Goal: Information Seeking & Learning: Get advice/opinions

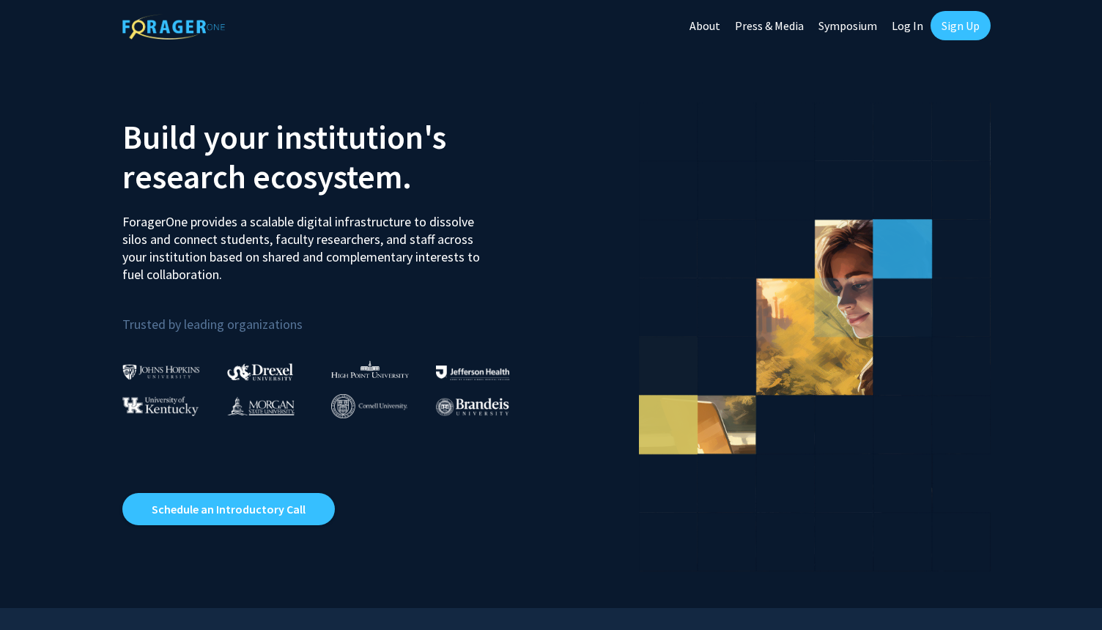
click at [900, 24] on link "Log In" at bounding box center [908, 25] width 46 height 51
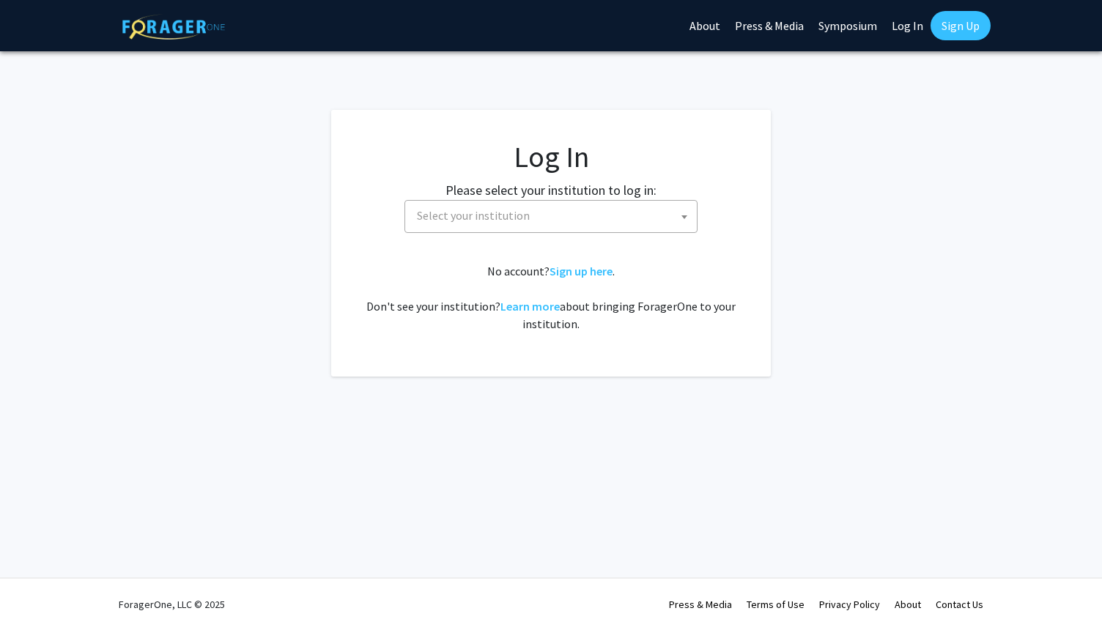
click at [600, 214] on span "Select your institution" at bounding box center [554, 216] width 286 height 30
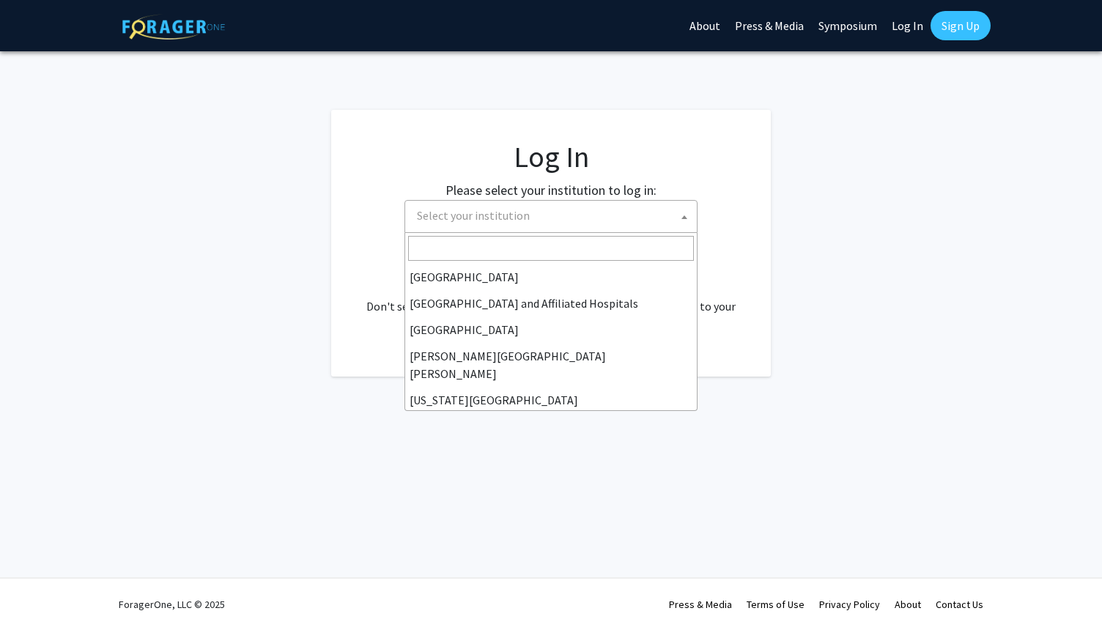
scroll to position [205, 0]
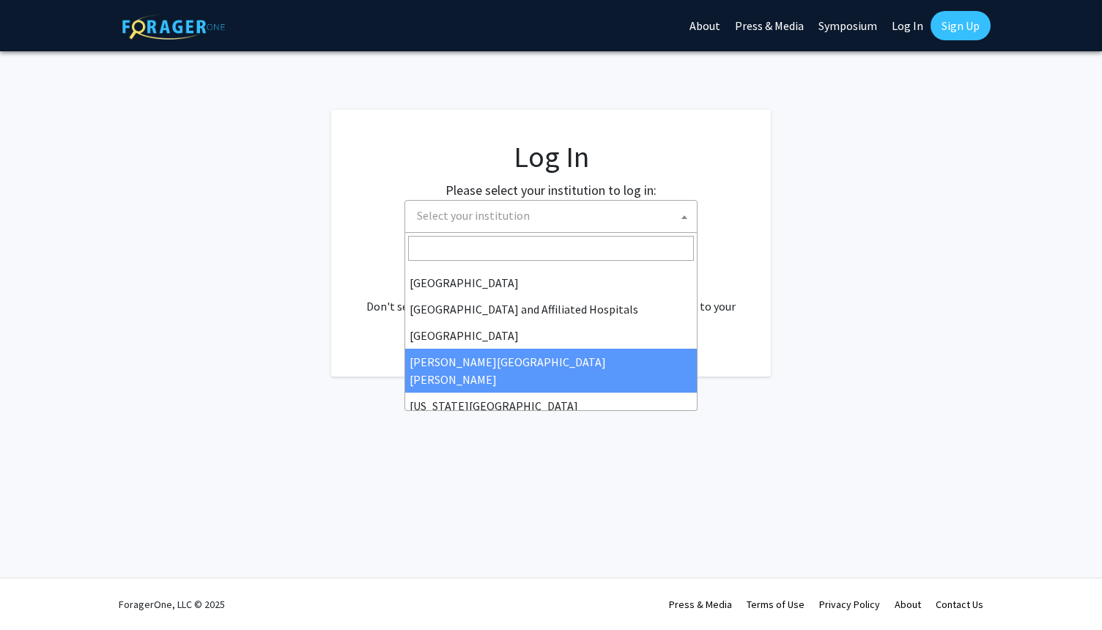
select select "1"
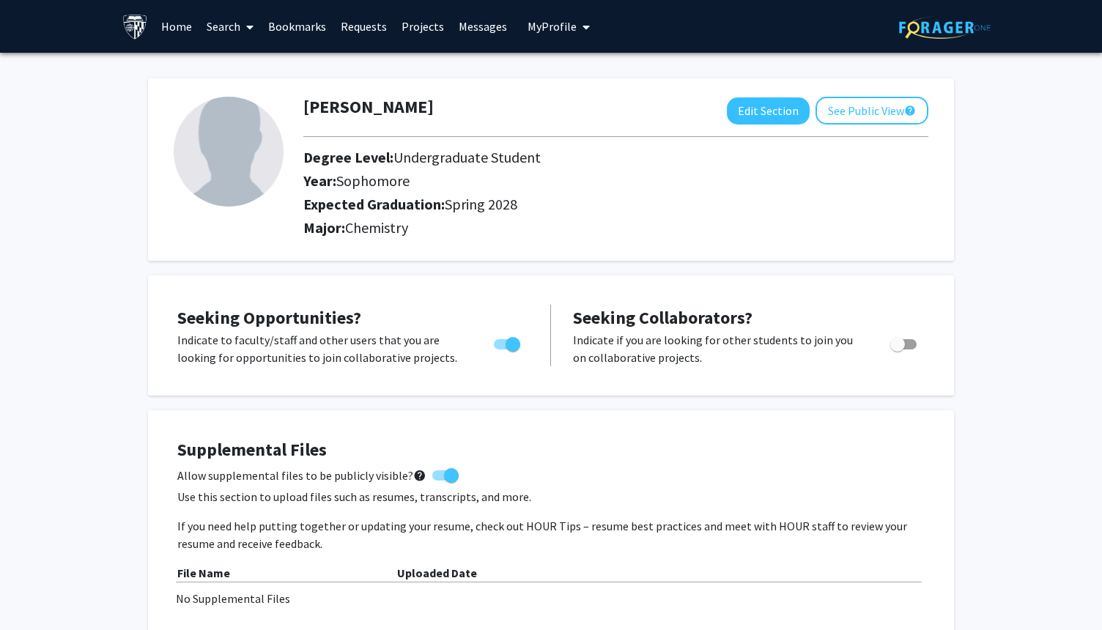
click at [236, 29] on link "Search" at bounding box center [230, 26] width 62 height 51
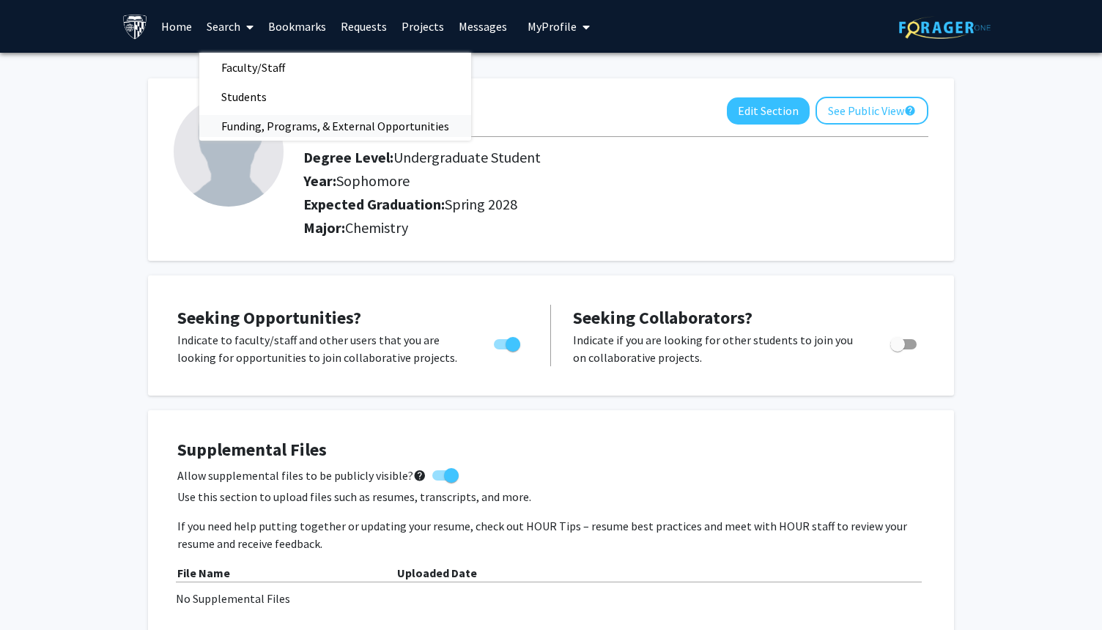
click at [261, 125] on span "Funding, Programs, & External Opportunities" at bounding box center [335, 125] width 272 height 29
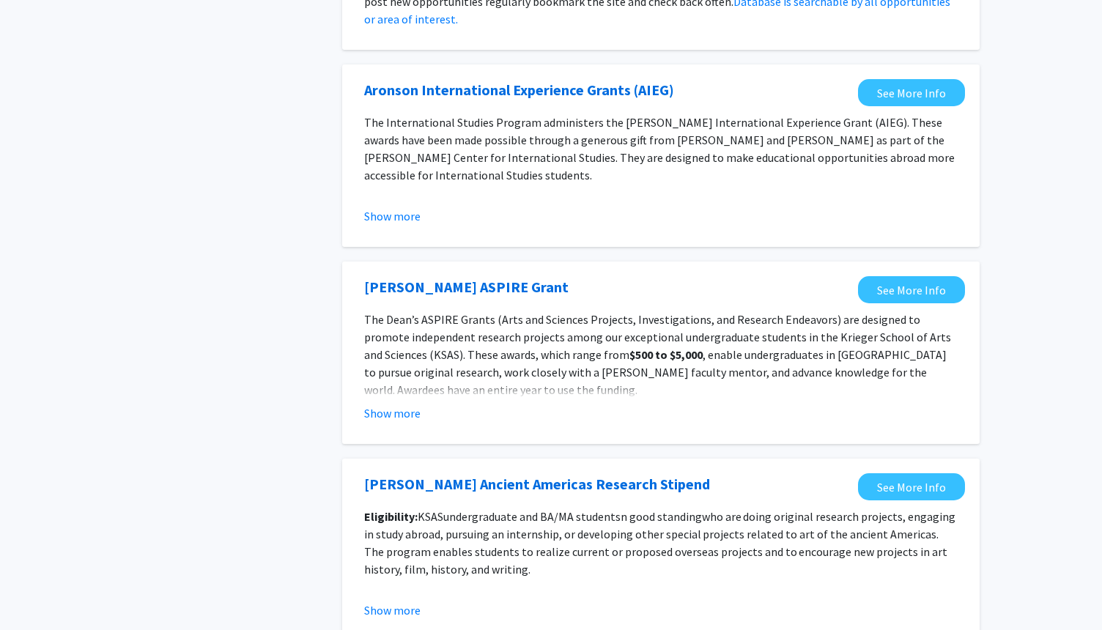
scroll to position [1569, 0]
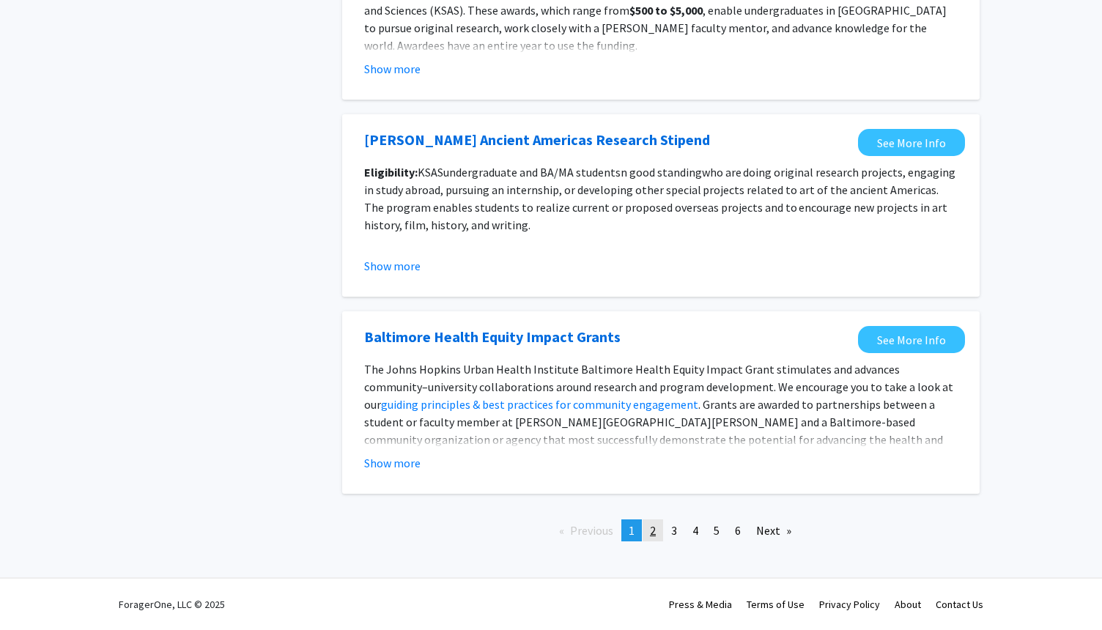
click at [652, 530] on span "2" at bounding box center [653, 530] width 6 height 15
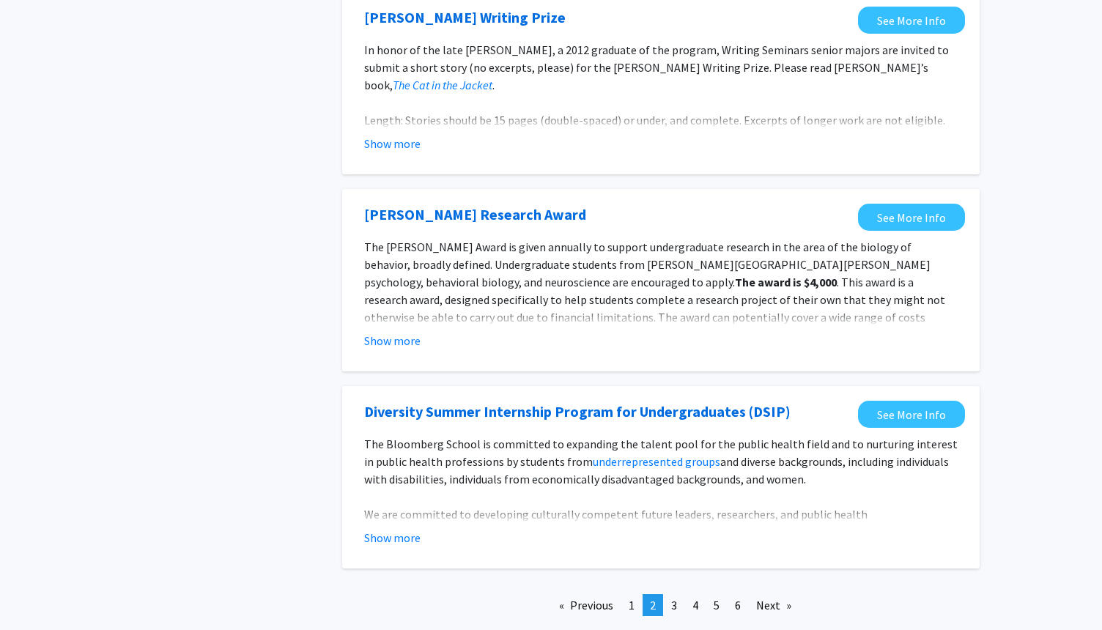
scroll to position [1628, 0]
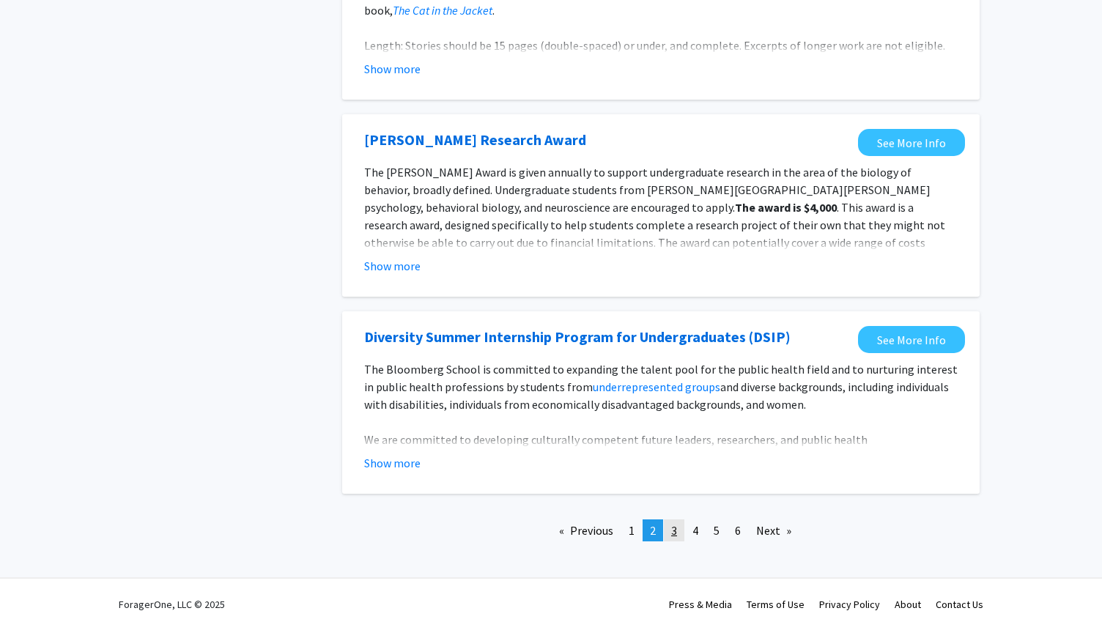
click at [676, 532] on span "3" at bounding box center [674, 530] width 6 height 15
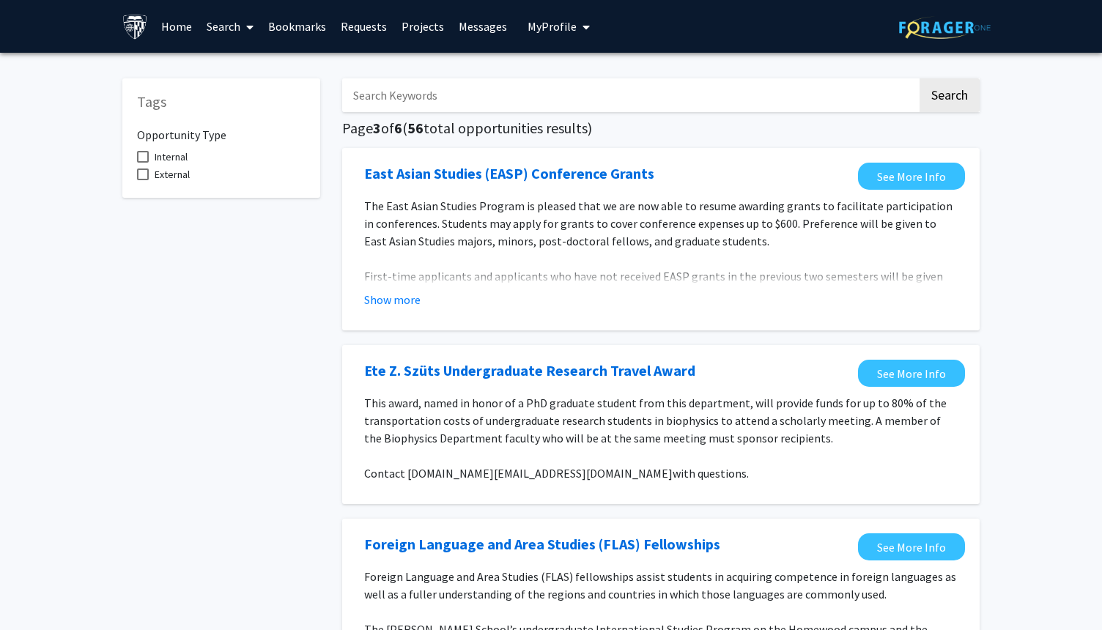
click at [501, 91] on input "Search Keywords" at bounding box center [629, 95] width 575 height 34
type input "chemistry"
click at [920, 78] on button "Search" at bounding box center [950, 95] width 60 height 34
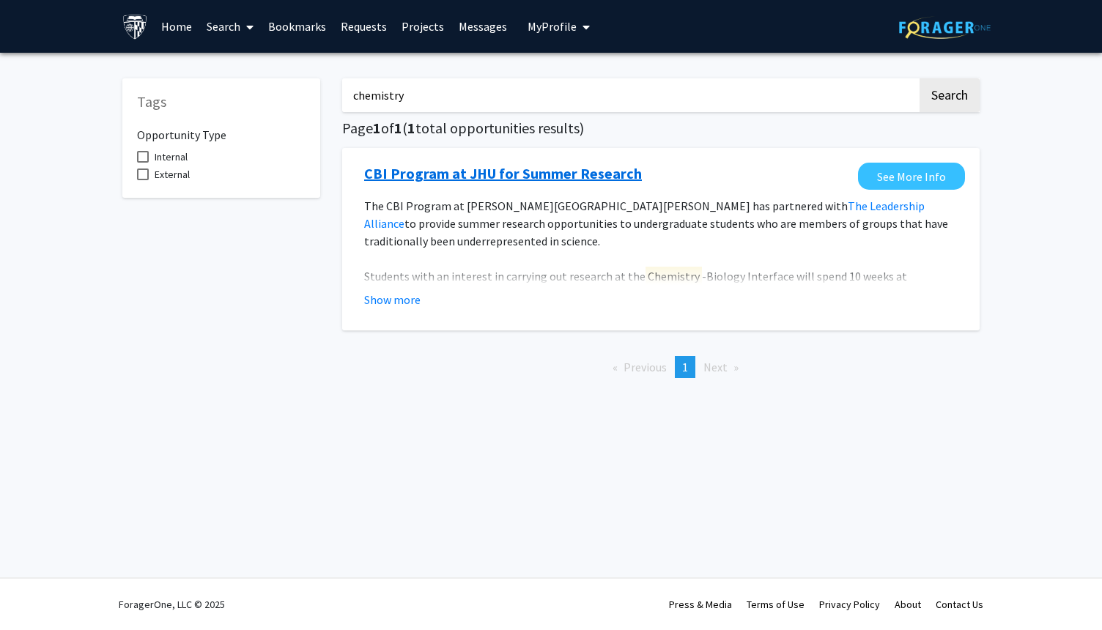
click at [498, 180] on link "CBI Program at JHU for Summer Research" at bounding box center [503, 174] width 278 height 22
drag, startPoint x: 410, startPoint y: 99, endPoint x: 351, endPoint y: 89, distance: 59.4
click at [351, 89] on input "chemistry" at bounding box center [629, 95] width 575 height 34
click at [240, 18] on span at bounding box center [246, 26] width 13 height 51
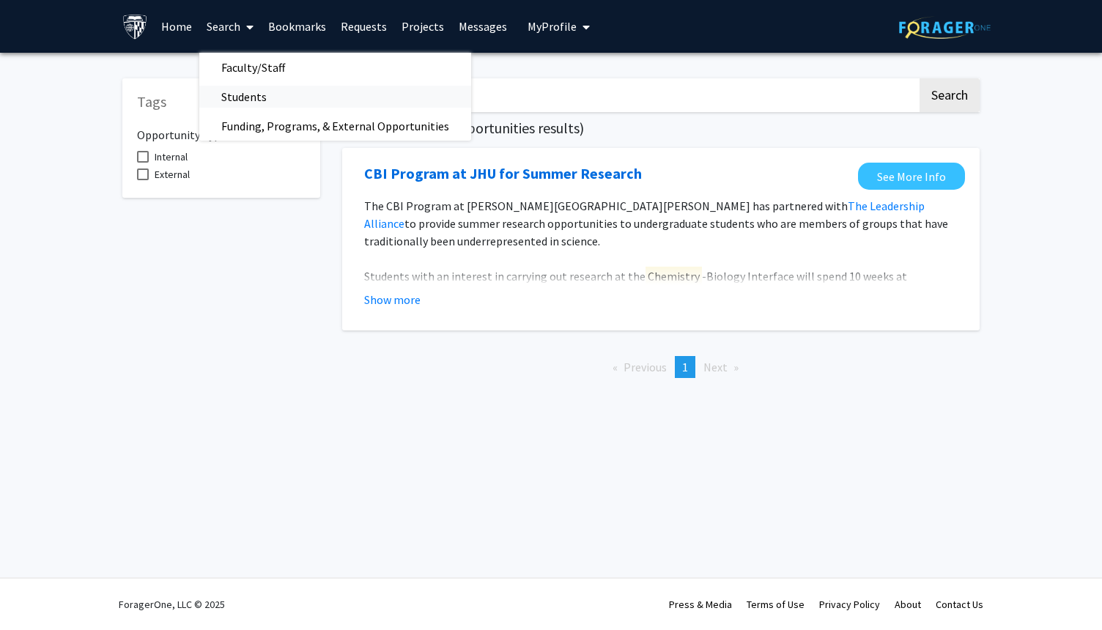
click at [259, 98] on span "Students" at bounding box center [243, 96] width 89 height 29
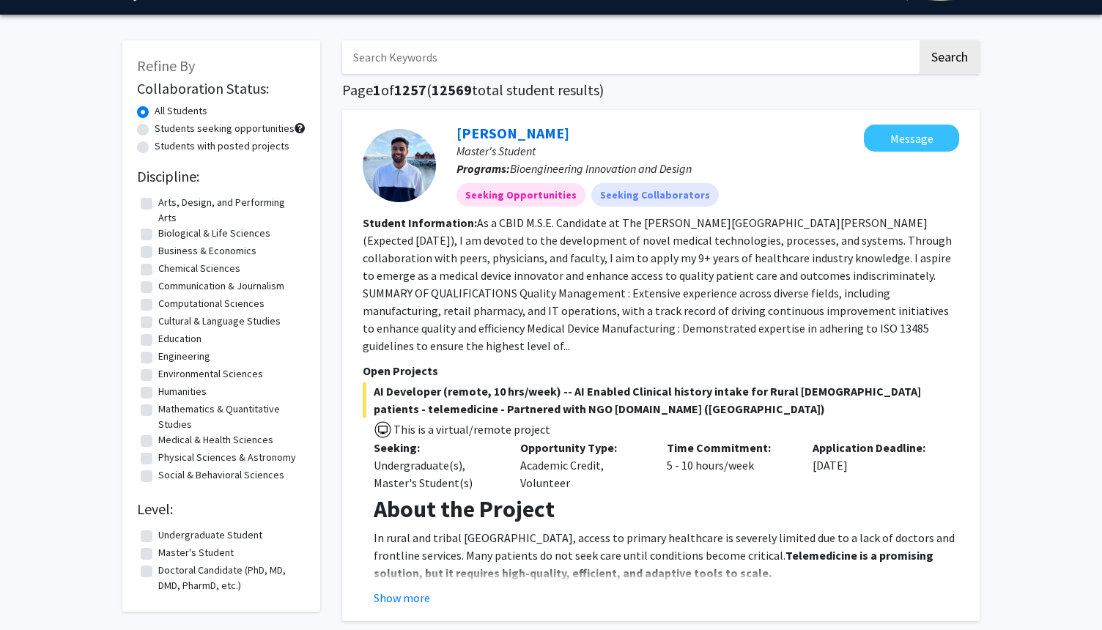
scroll to position [58, 0]
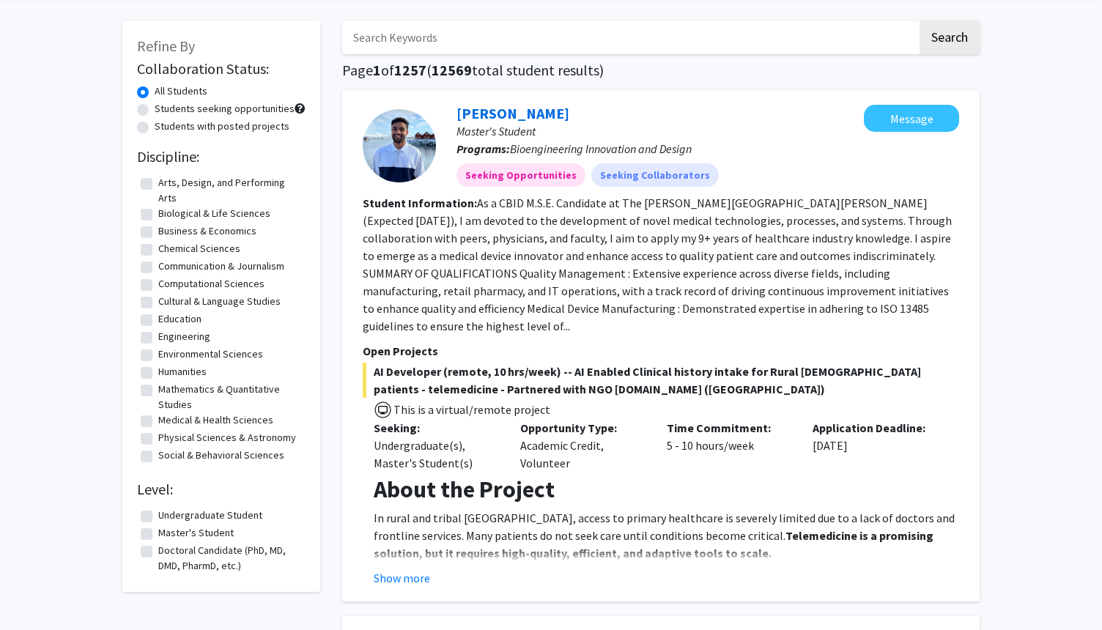
click at [216, 251] on label "Chemical Sciences" at bounding box center [199, 248] width 82 height 15
click at [168, 251] on input "Chemical Sciences" at bounding box center [163, 246] width 10 height 10
checkbox input "true"
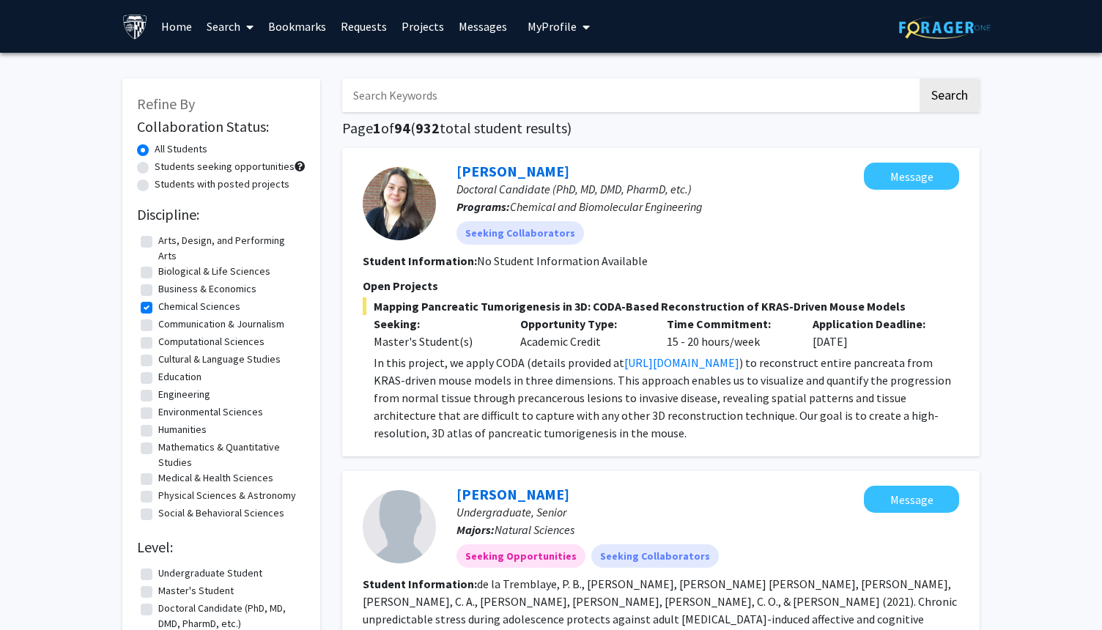
click at [155, 185] on label "Students with posted projects" at bounding box center [222, 184] width 135 height 15
click at [155, 185] on input "Students with posted projects" at bounding box center [160, 182] width 10 height 10
radio input "true"
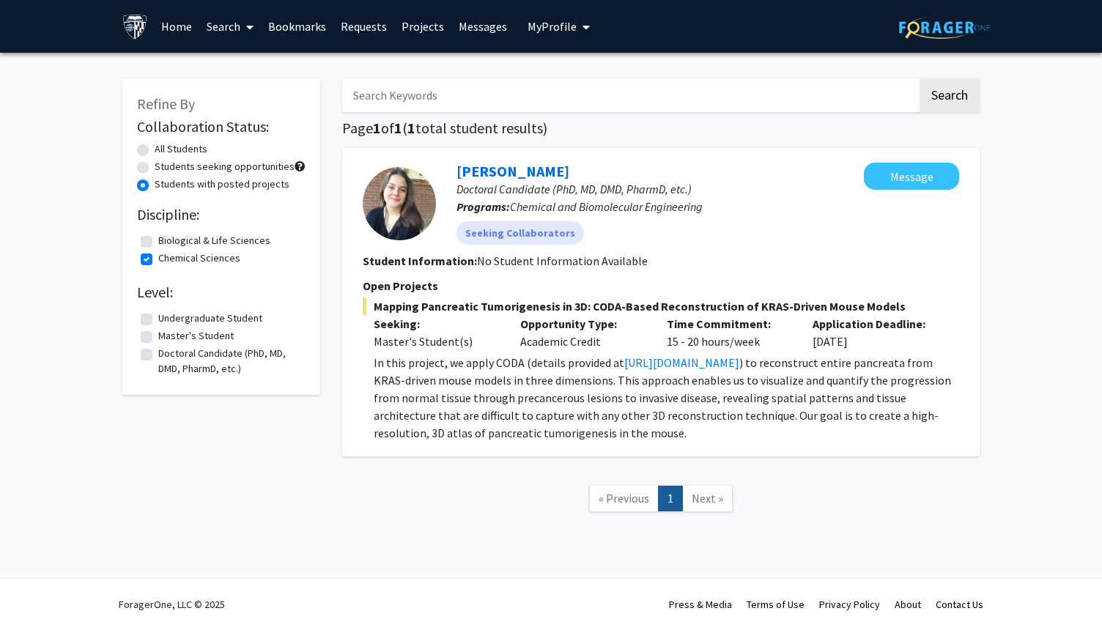
click at [158, 263] on label "Chemical Sciences" at bounding box center [199, 258] width 82 height 15
click at [158, 260] on input "Chemical Sciences" at bounding box center [163, 256] width 10 height 10
checkbox input "false"
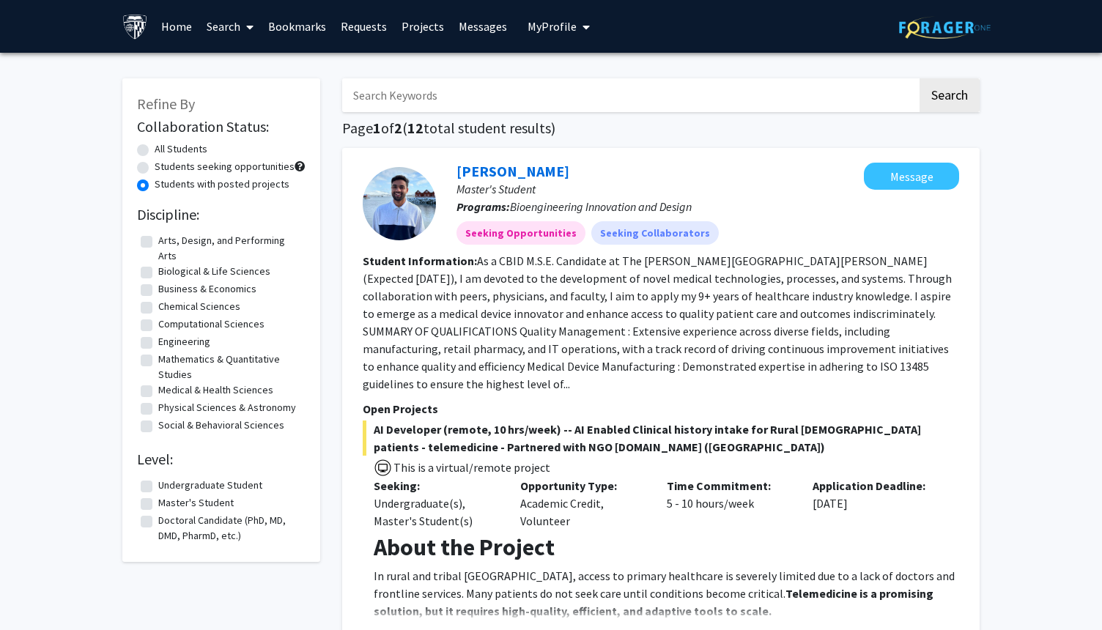
click at [158, 358] on label "Mathematics & Quantitative Studies" at bounding box center [230, 367] width 144 height 31
click at [158, 358] on input "Mathematics & Quantitative Studies" at bounding box center [163, 357] width 10 height 10
checkbox input "true"
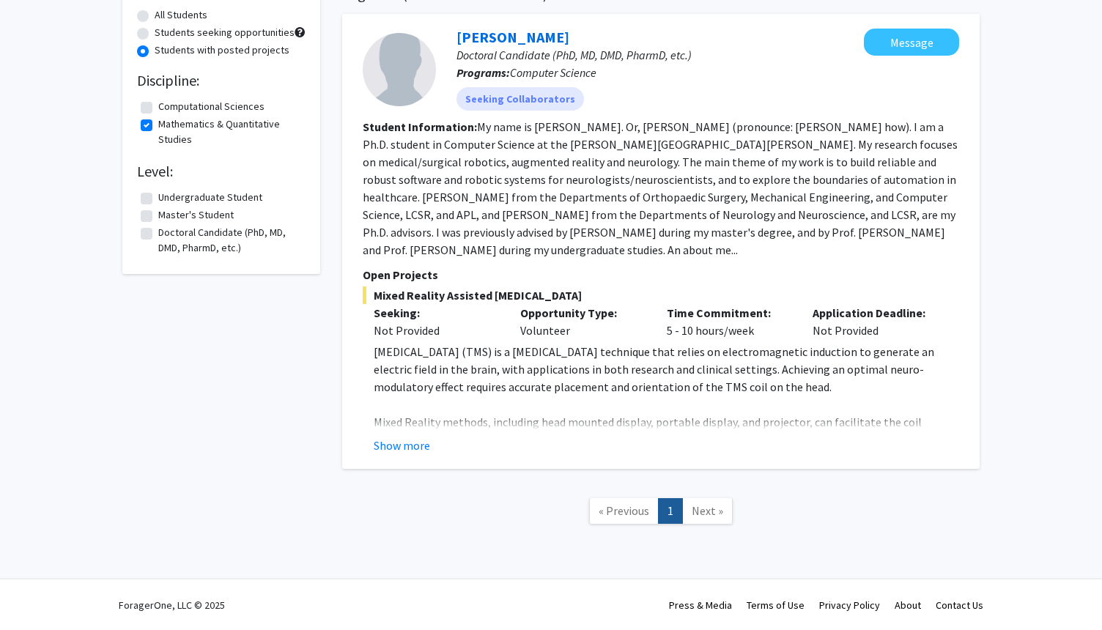
scroll to position [135, 0]
click at [397, 438] on button "Show more" at bounding box center [402, 445] width 56 height 18
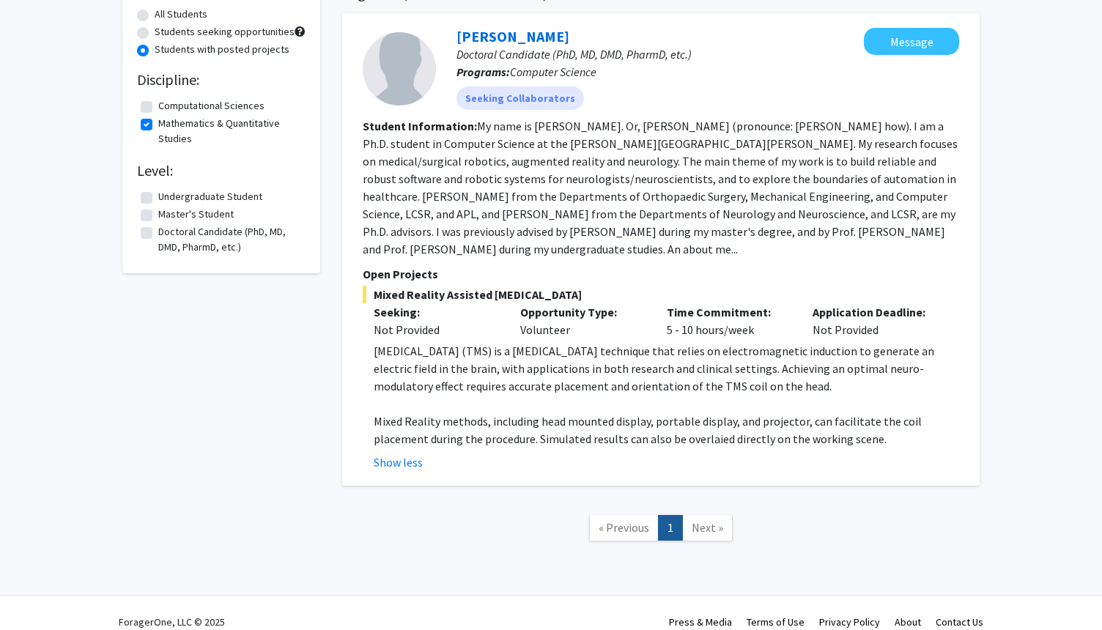
click at [536, 251] on fg-read-more "My name is [PERSON_NAME]. Or, [PERSON_NAME] (pronounce: [PERSON_NAME] how). I a…" at bounding box center [660, 188] width 595 height 138
click at [541, 251] on fg-read-more "My name is [PERSON_NAME]. Or, [PERSON_NAME] (pronounce: [PERSON_NAME] how). I a…" at bounding box center [660, 188] width 595 height 138
click at [551, 250] on section "Student Information: My name is [PERSON_NAME]. Or, [PERSON_NAME] (pronounce: [P…" at bounding box center [661, 187] width 597 height 141
click at [498, 97] on mat-chip "Seeking Collaborators" at bounding box center [521, 97] width 128 height 23
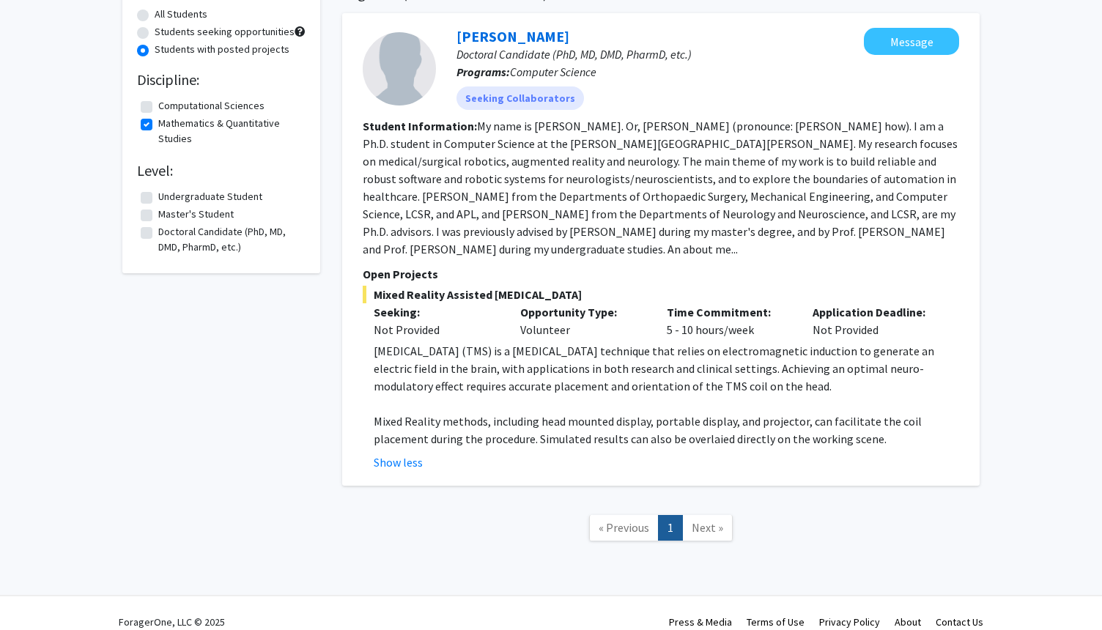
click at [493, 126] on fg-read-more "My name is [PERSON_NAME]. Or, [PERSON_NAME] (pronounce: [PERSON_NAME] how). I a…" at bounding box center [660, 188] width 595 height 138
click at [504, 95] on mat-chip "Seeking Collaborators" at bounding box center [521, 97] width 128 height 23
click at [507, 129] on fg-read-more "My name is [PERSON_NAME]. Or, [PERSON_NAME] (pronounce: [PERSON_NAME] how). I a…" at bounding box center [660, 188] width 595 height 138
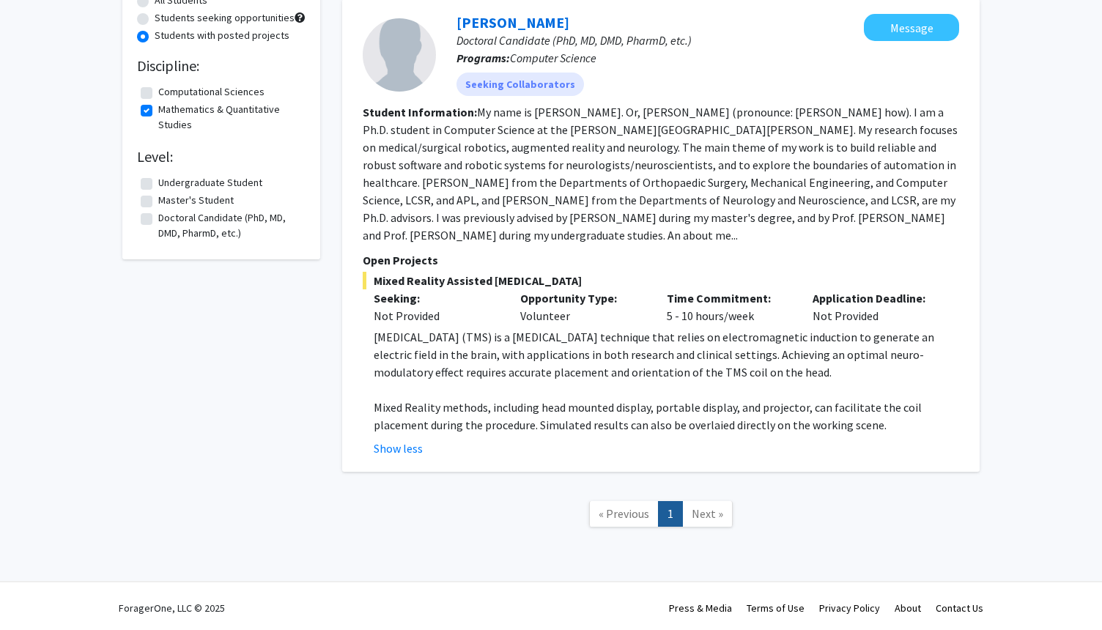
scroll to position [152, 0]
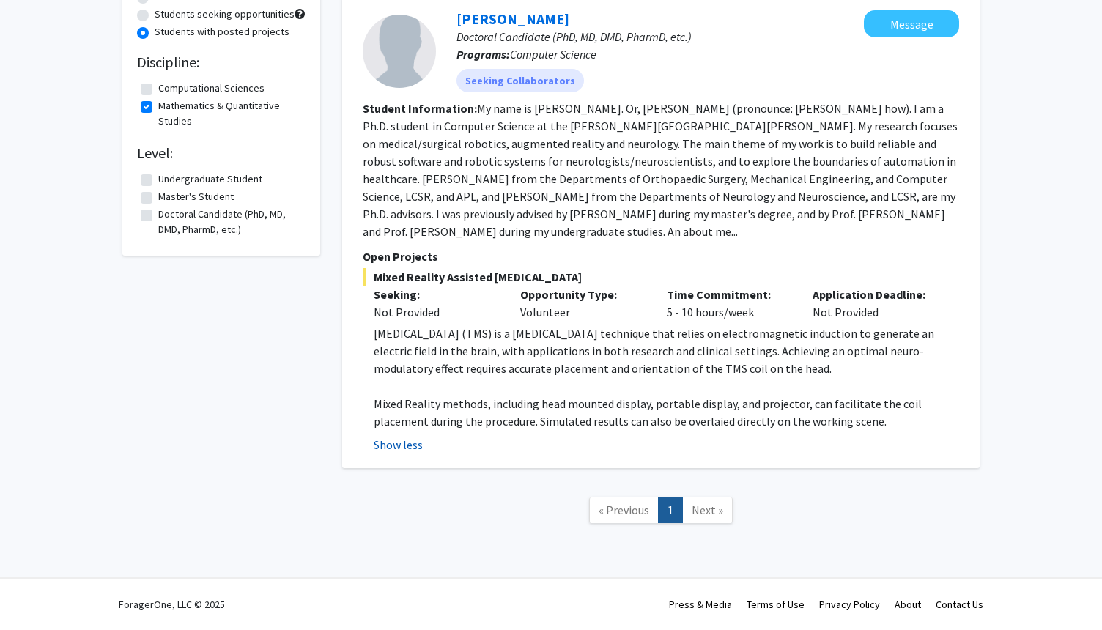
click at [417, 442] on button "Show less" at bounding box center [398, 445] width 49 height 18
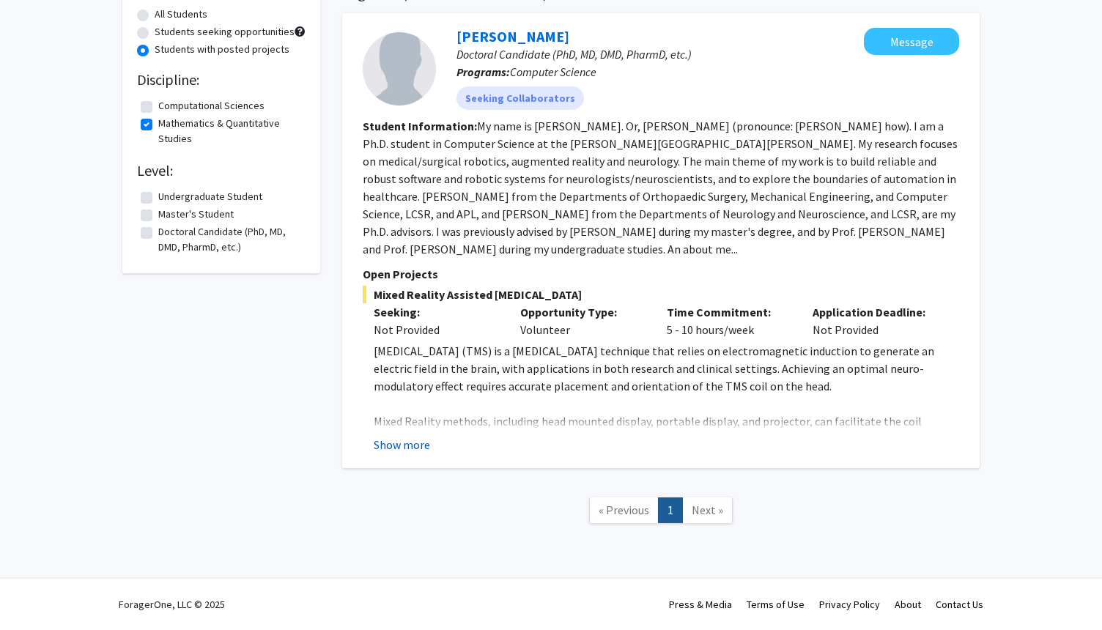
click at [412, 444] on button "Show more" at bounding box center [402, 445] width 56 height 18
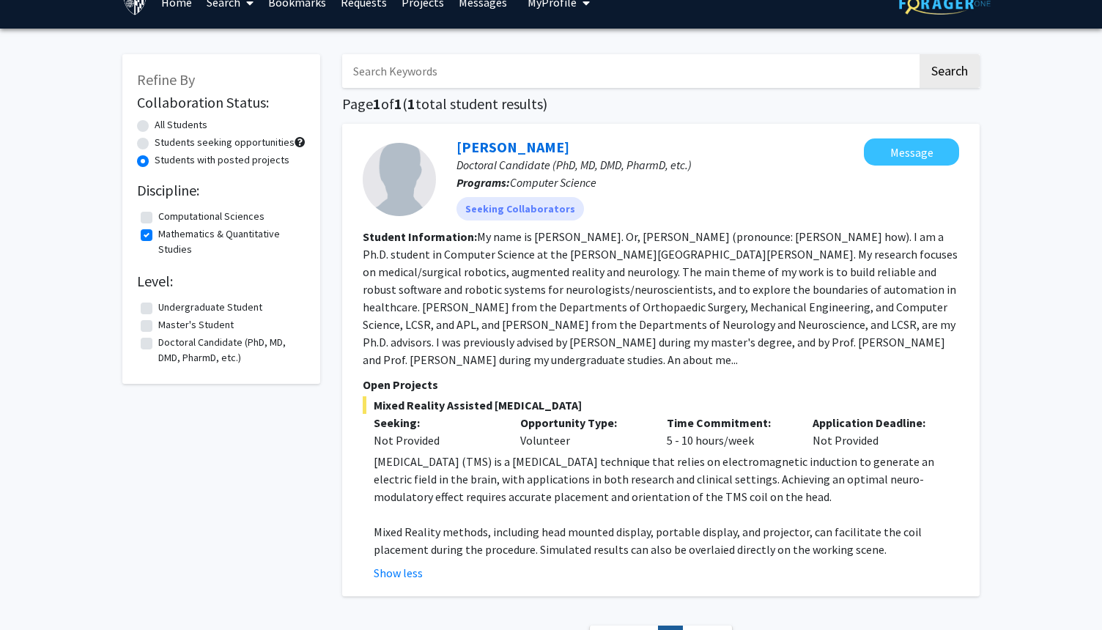
scroll to position [19, 0]
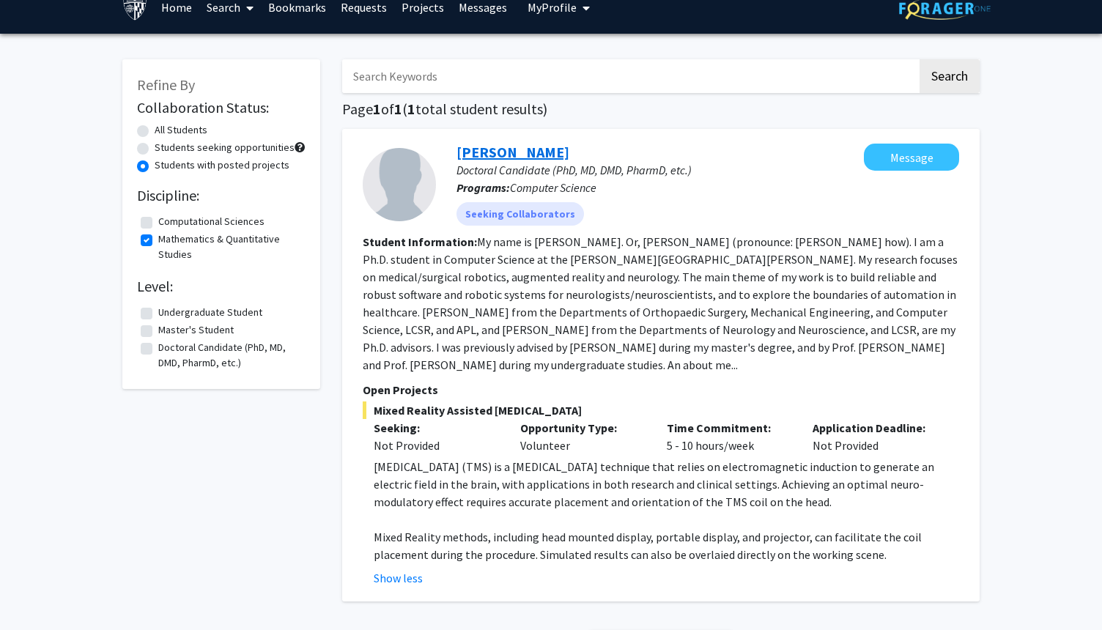
click at [498, 156] on link "[PERSON_NAME]" at bounding box center [513, 152] width 113 height 18
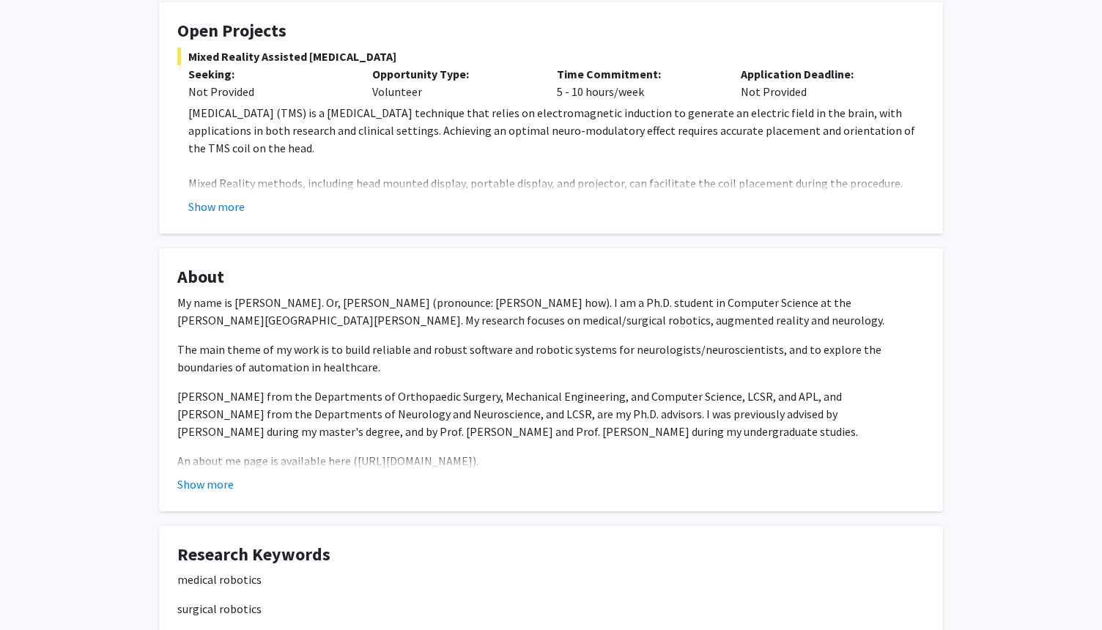
scroll to position [234, 0]
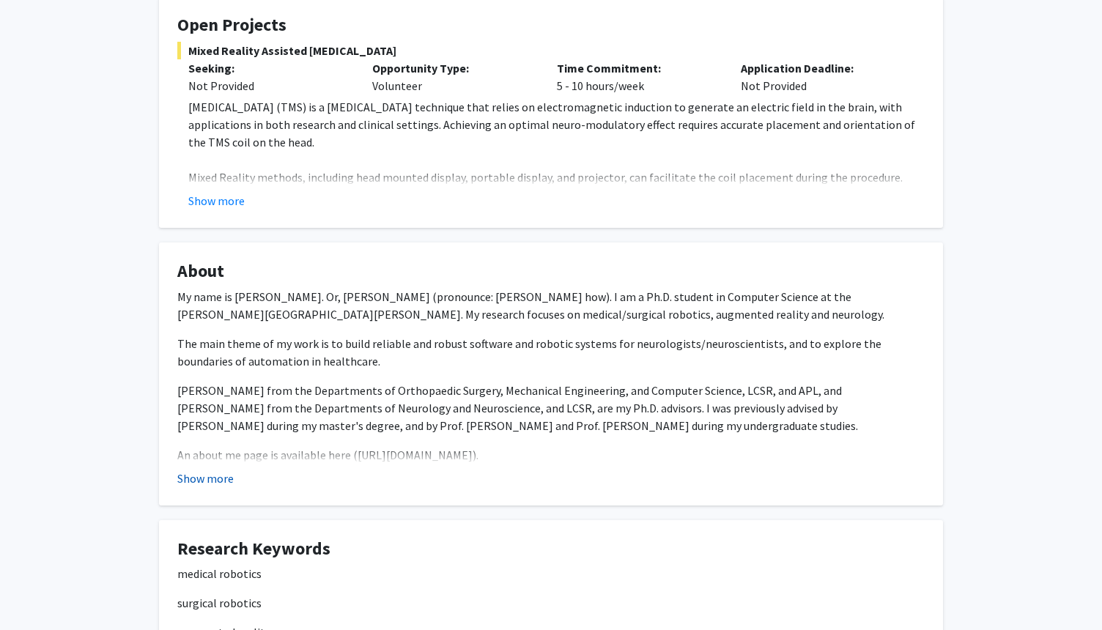
click at [213, 480] on button "Show more" at bounding box center [205, 479] width 56 height 18
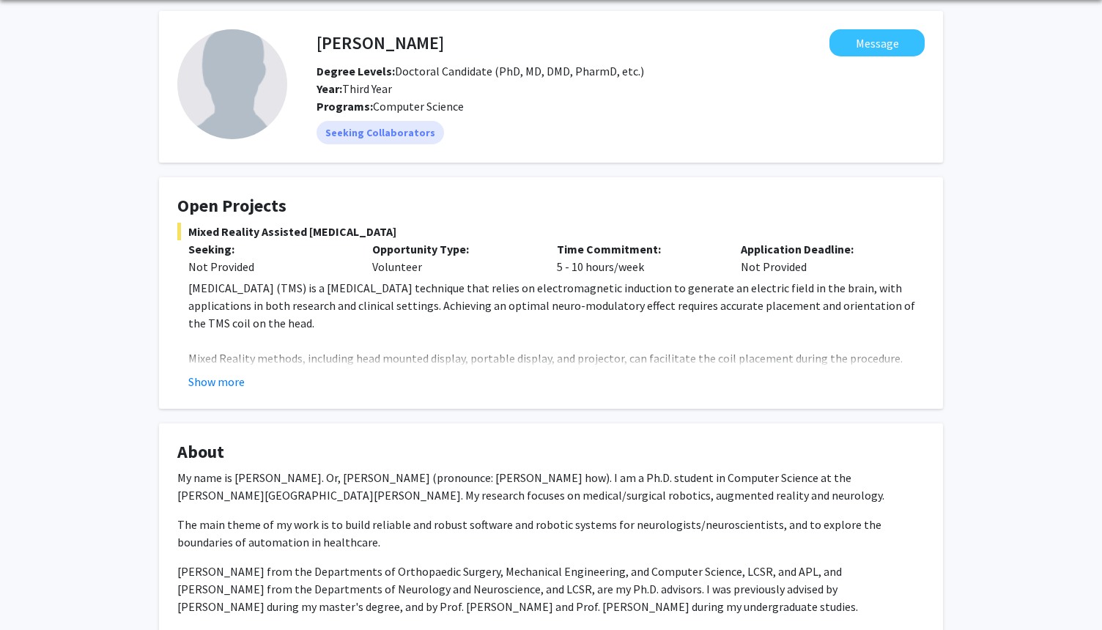
scroll to position [15, 0]
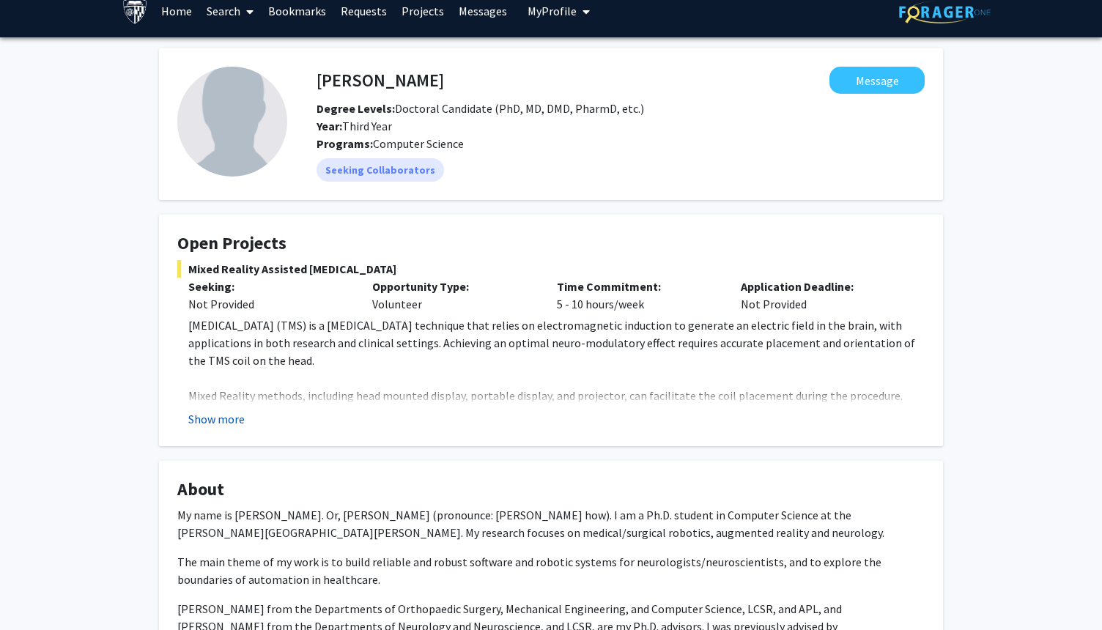
click at [235, 424] on button "Show more" at bounding box center [216, 419] width 56 height 18
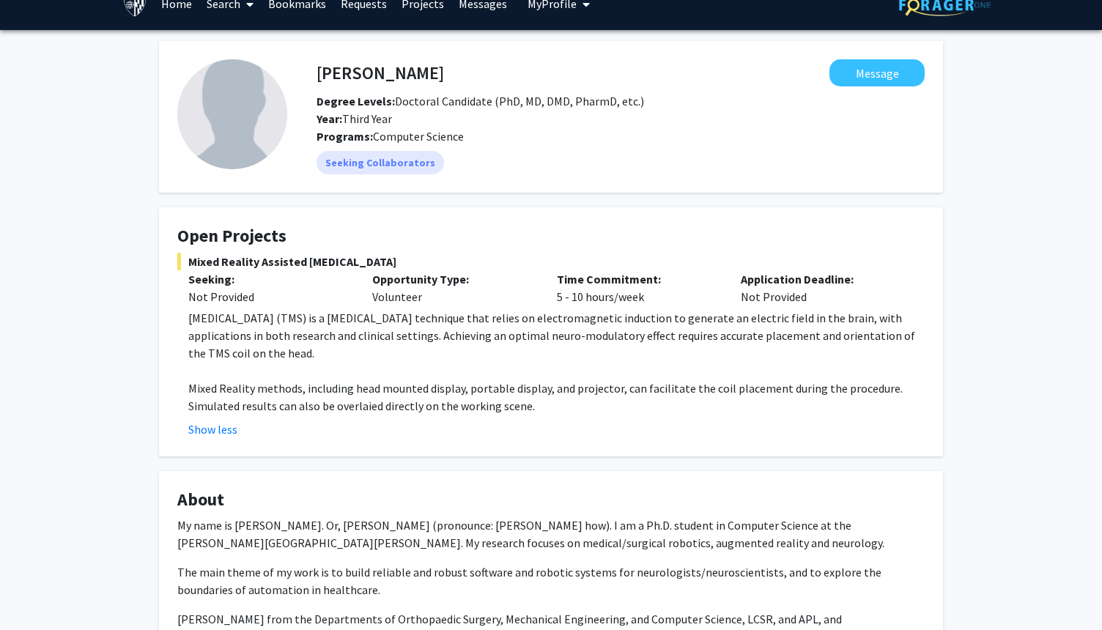
scroll to position [0, 0]
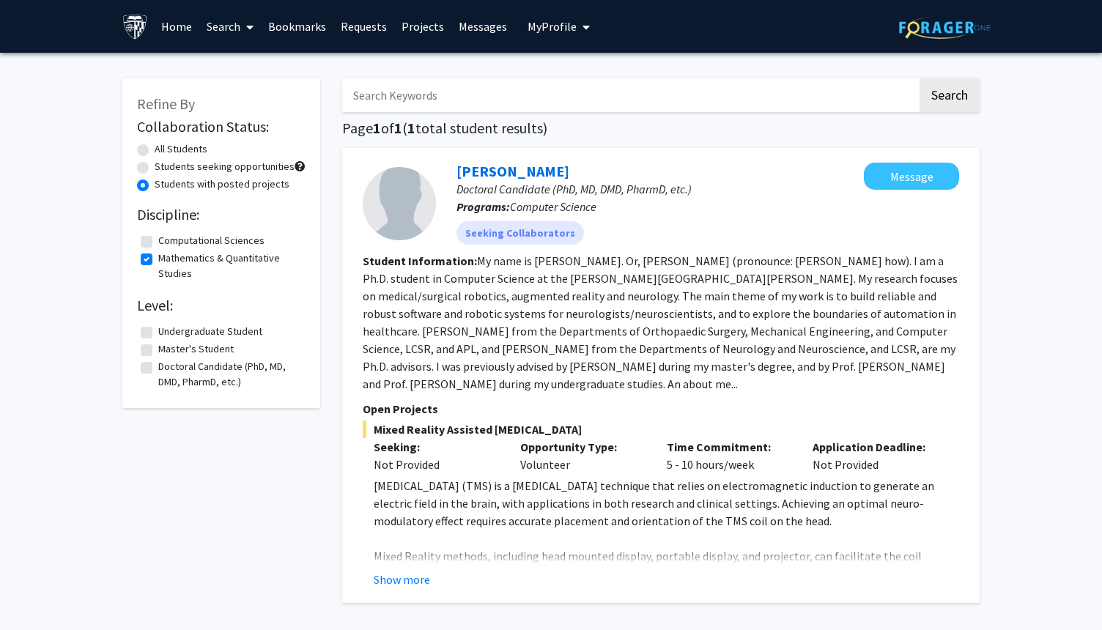
click at [158, 259] on label "Mathematics & Quantitative Studies" at bounding box center [230, 266] width 144 height 31
click at [158, 259] on input "Mathematics & Quantitative Studies" at bounding box center [163, 256] width 10 height 10
checkbox input "false"
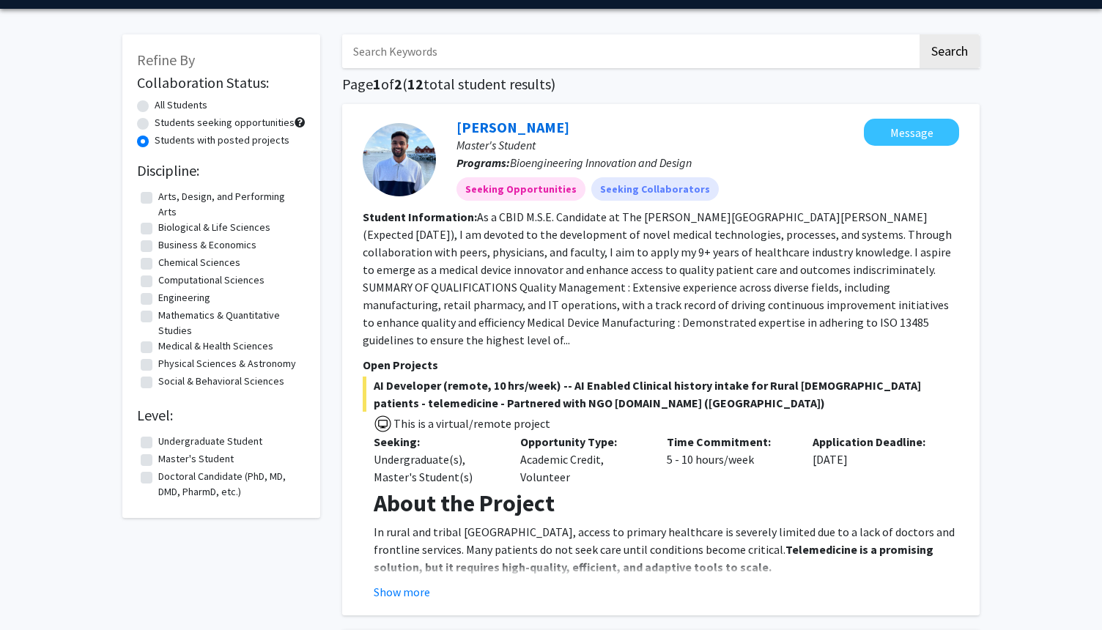
scroll to position [43, 0]
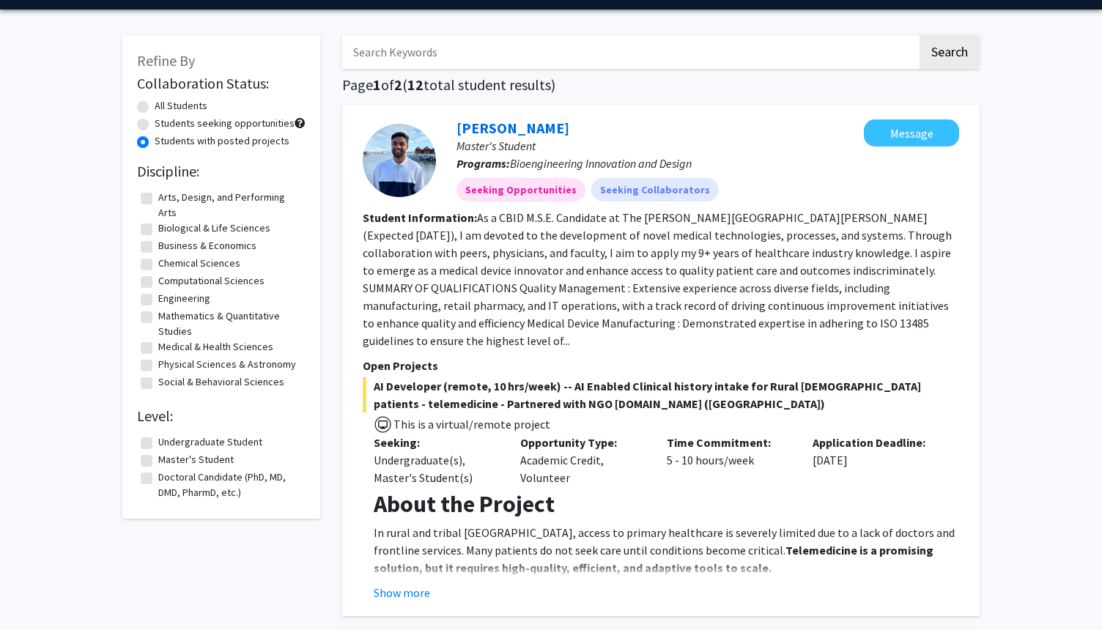
click at [158, 344] on label "Medical & Health Sciences" at bounding box center [215, 346] width 115 height 15
click at [158, 344] on input "Medical & Health Sciences" at bounding box center [163, 344] width 10 height 10
checkbox input "true"
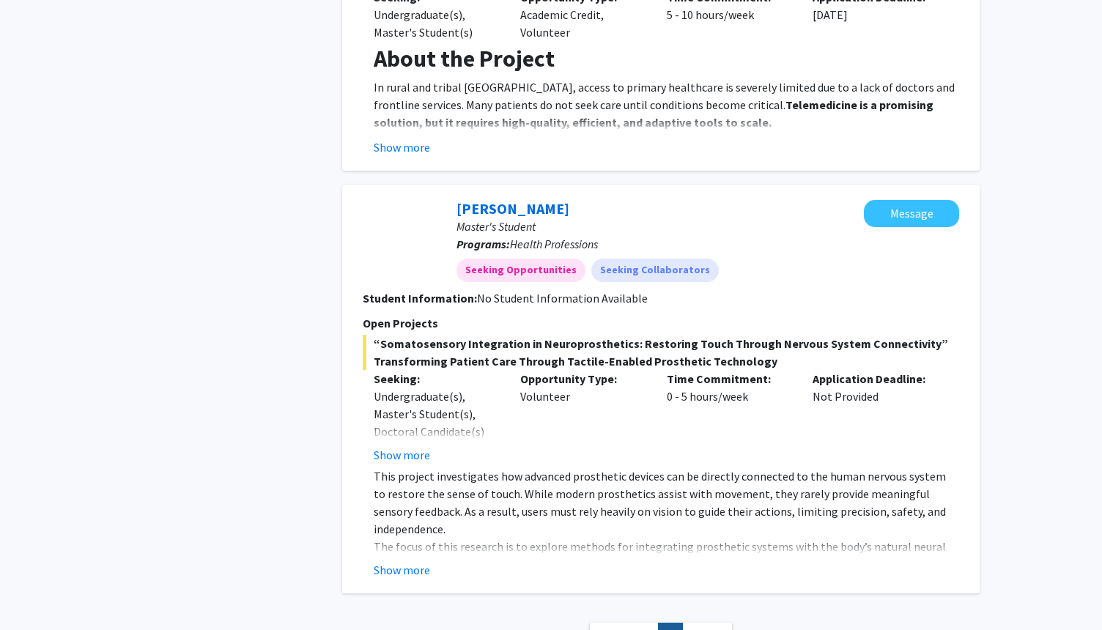
scroll to position [490, 0]
click at [379, 561] on button "Show more" at bounding box center [402, 570] width 56 height 18
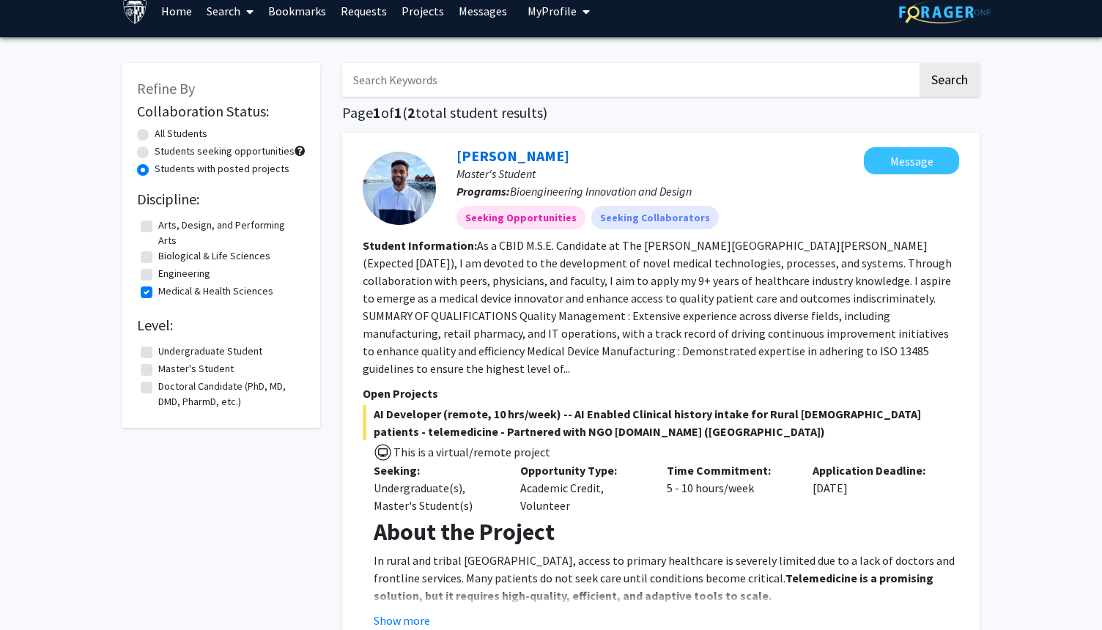
scroll to position [0, 0]
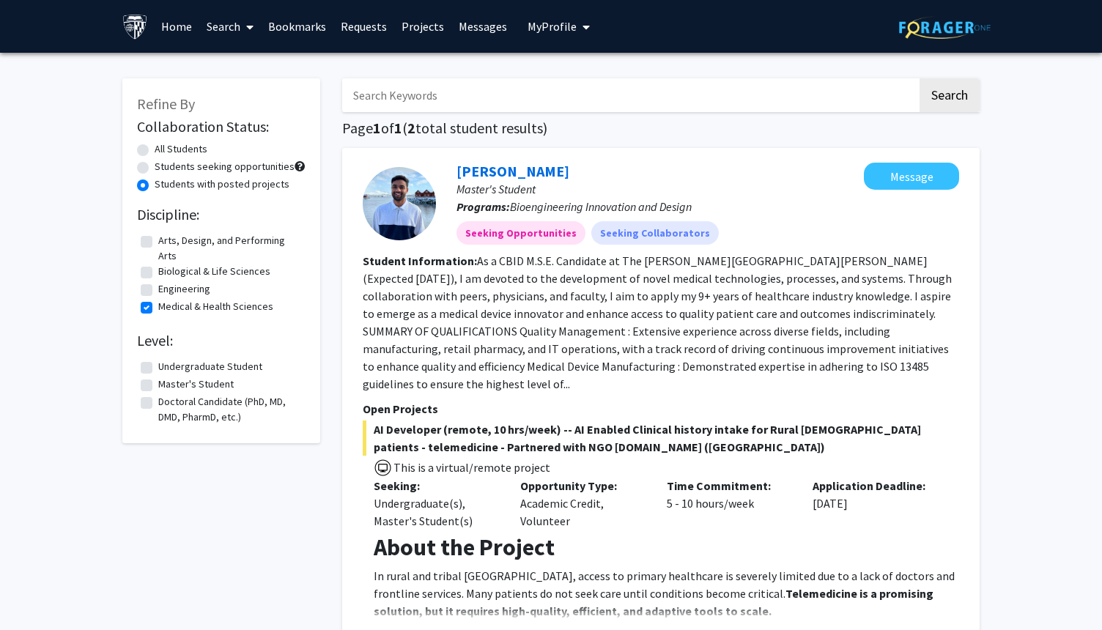
click at [158, 309] on label "Medical & Health Sciences" at bounding box center [215, 306] width 115 height 15
click at [158, 309] on input "Medical & Health Sciences" at bounding box center [163, 304] width 10 height 10
checkbox input "false"
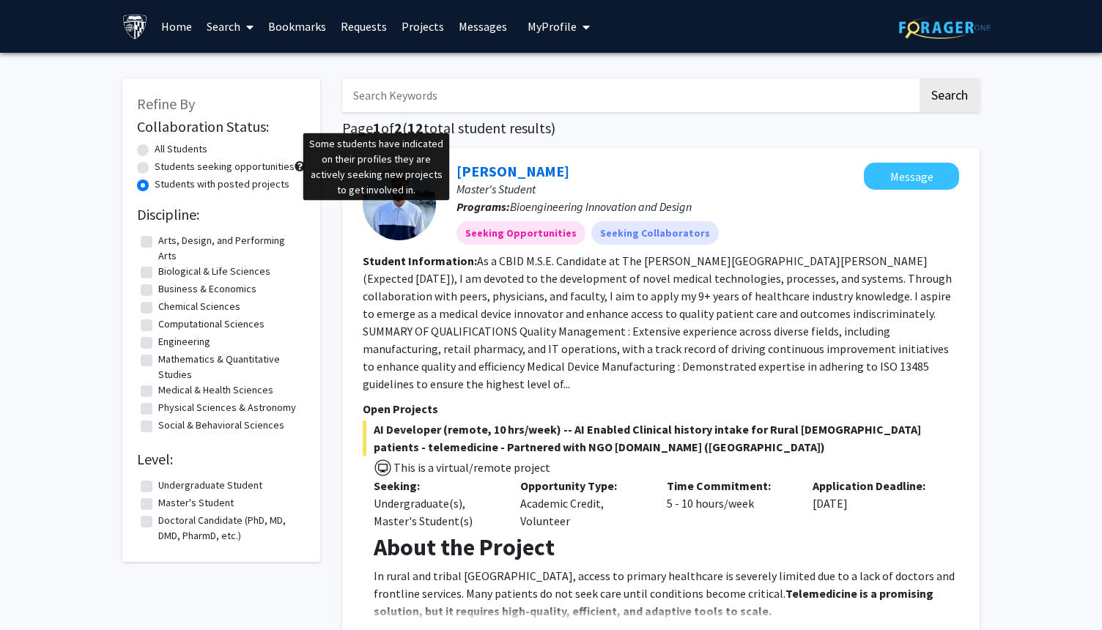
click at [295, 166] on span at bounding box center [300, 166] width 10 height 10
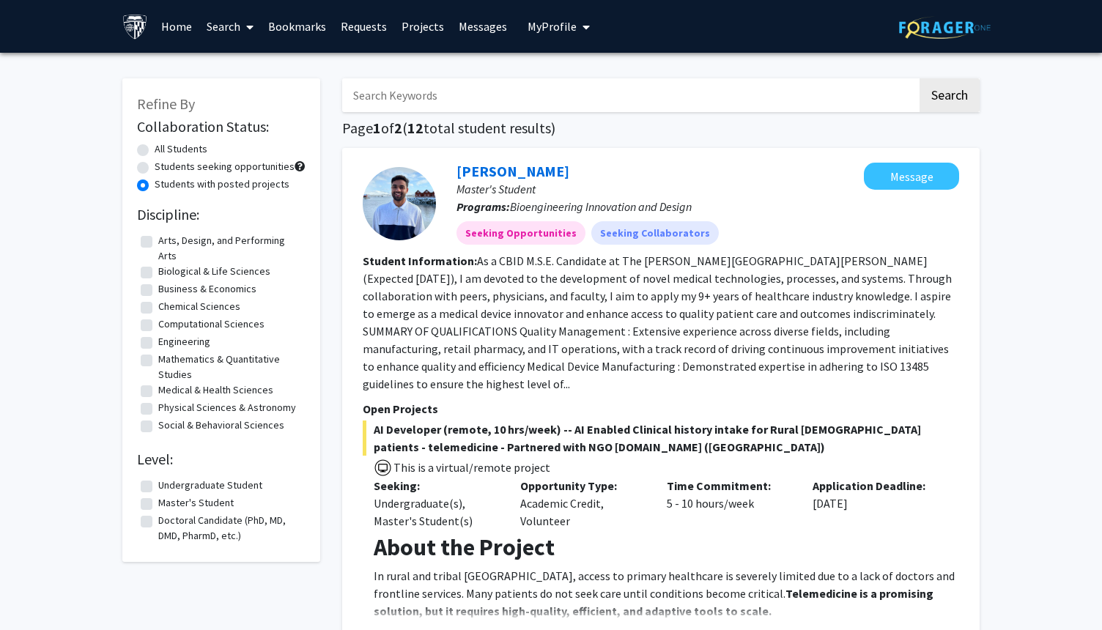
click at [298, 166] on span at bounding box center [300, 166] width 10 height 10
click at [310, 193] on div "Refine By Collaboration Status: All Students Students seeking opportunities Stu…" at bounding box center [221, 320] width 198 height 484
click at [155, 147] on label "All Students" at bounding box center [181, 148] width 53 height 15
click at [155, 147] on input "All Students" at bounding box center [160, 146] width 10 height 10
radio input "true"
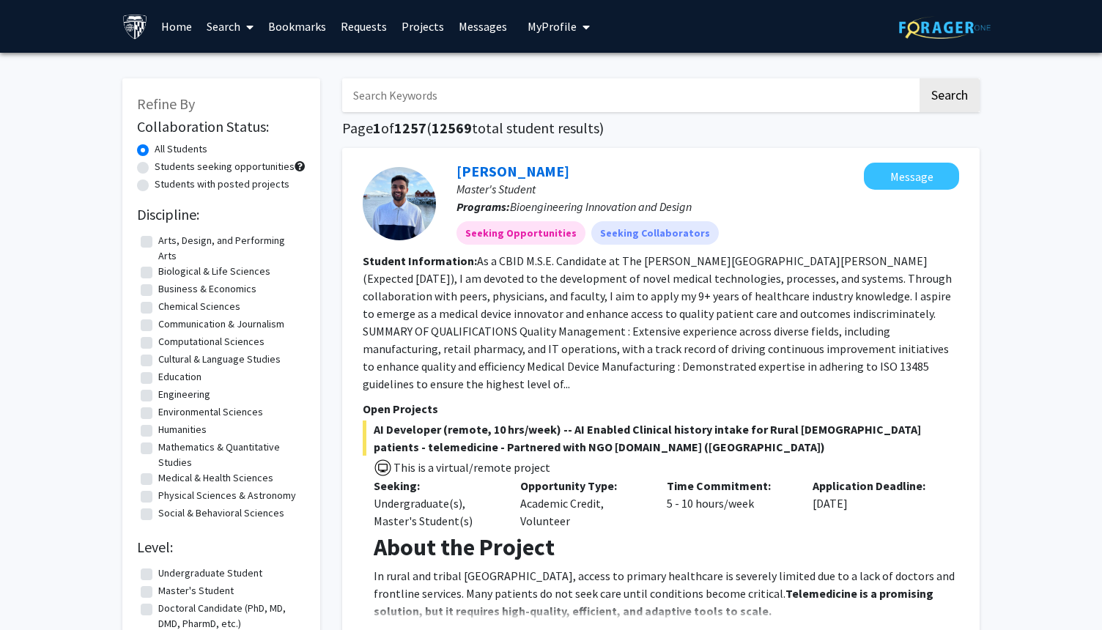
click at [155, 182] on label "Students with posted projects" at bounding box center [222, 184] width 135 height 15
click at [155, 182] on input "Students with posted projects" at bounding box center [160, 182] width 10 height 10
radio input "true"
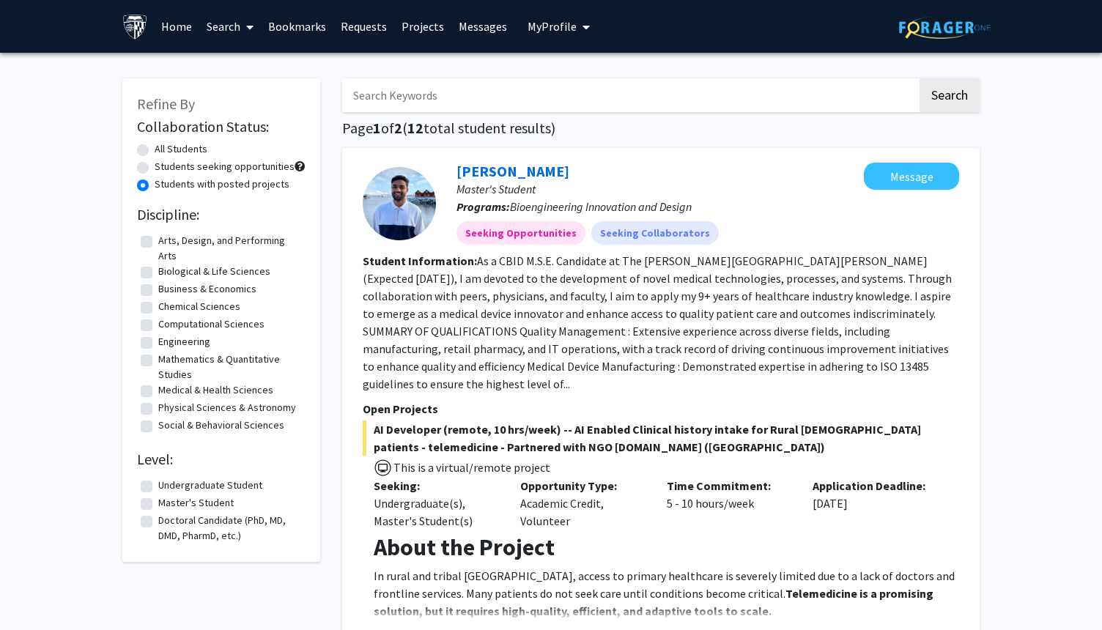
click at [155, 163] on label "Students seeking opportunities" at bounding box center [225, 166] width 140 height 15
click at [155, 163] on input "Students seeking opportunities" at bounding box center [160, 164] width 10 height 10
radio input "true"
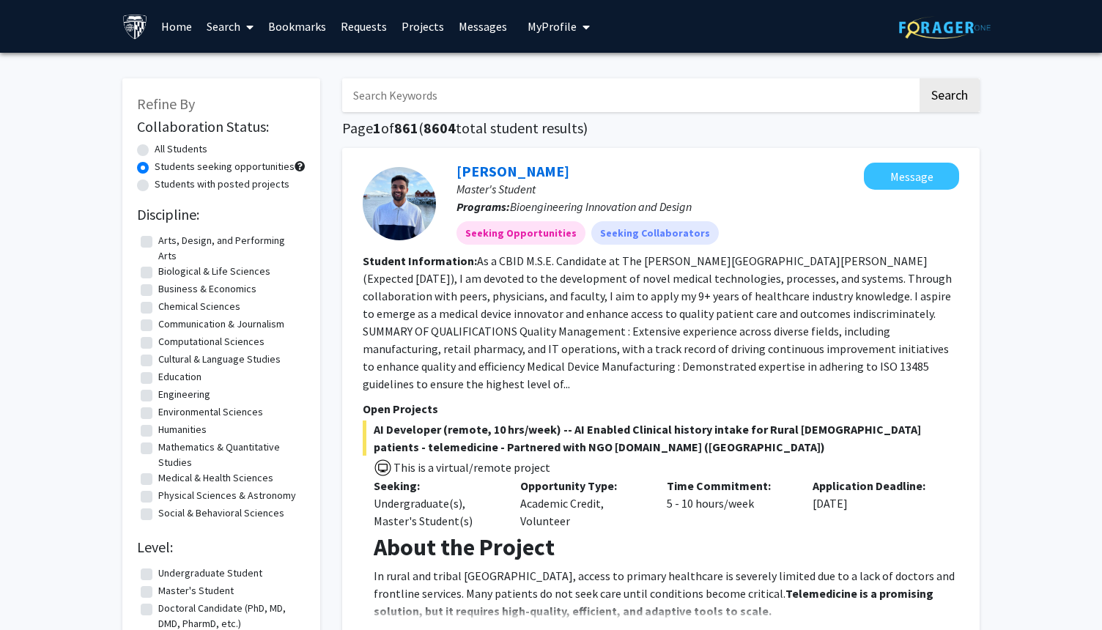
click at [158, 447] on label "Mathematics & Quantitative Studies" at bounding box center [230, 455] width 144 height 31
click at [158, 447] on input "Mathematics & Quantitative Studies" at bounding box center [163, 445] width 10 height 10
checkbox input "true"
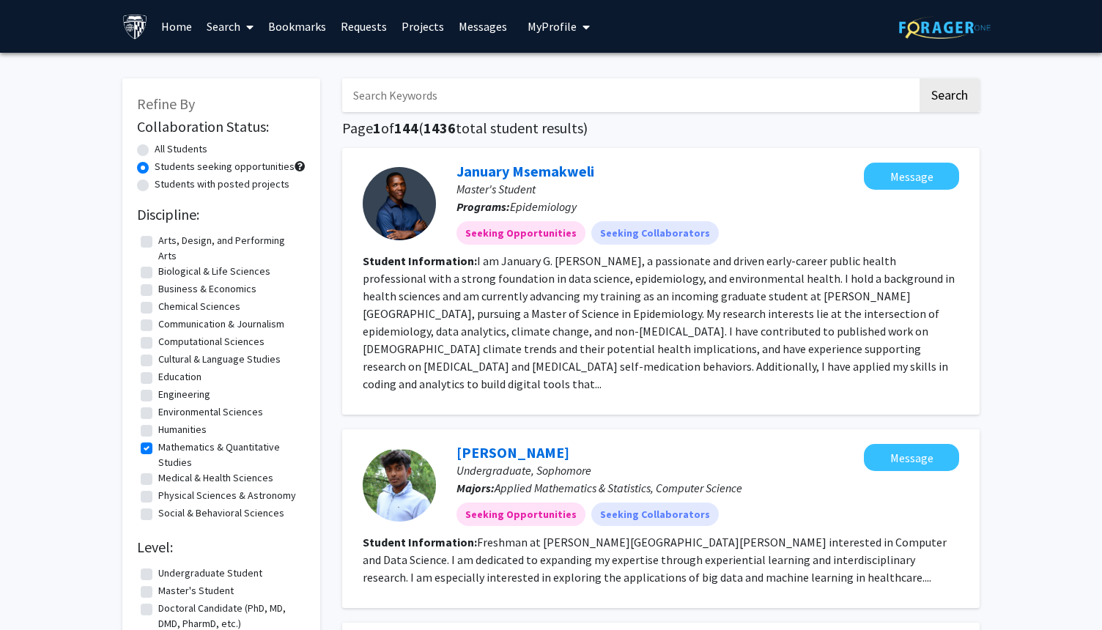
click at [158, 309] on label "Chemical Sciences" at bounding box center [199, 306] width 82 height 15
click at [158, 309] on input "Chemical Sciences" at bounding box center [163, 304] width 10 height 10
checkbox input "true"
click at [158, 451] on label "Mathematics & Quantitative Studies" at bounding box center [230, 455] width 144 height 31
click at [158, 449] on input "Mathematics & Quantitative Studies" at bounding box center [163, 445] width 10 height 10
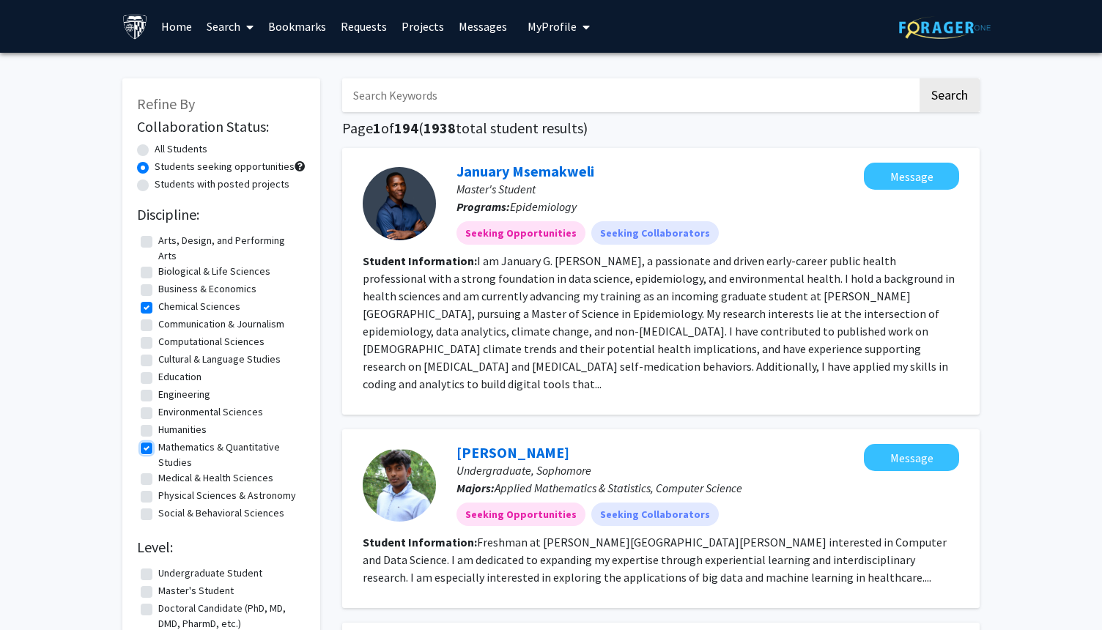
checkbox input "false"
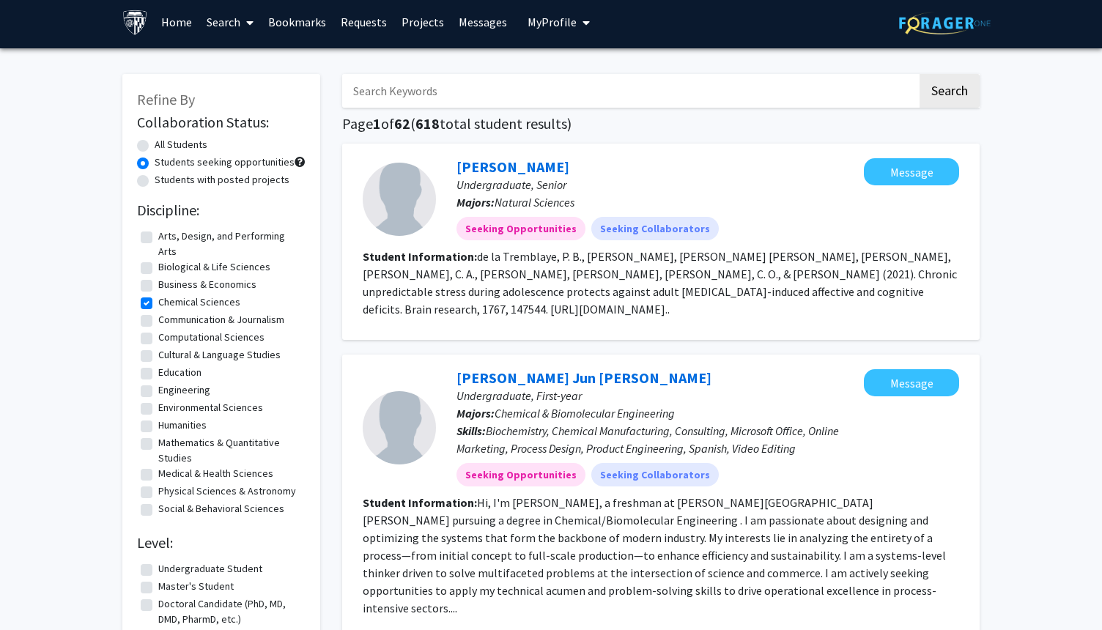
scroll to position [9, 0]
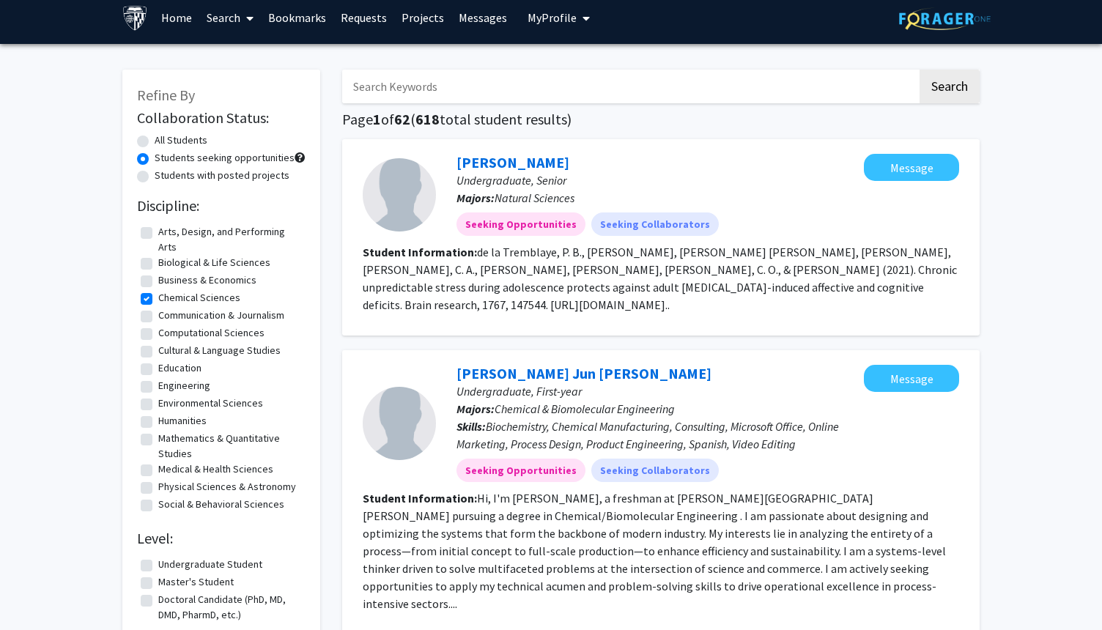
click at [158, 301] on label "Chemical Sciences" at bounding box center [199, 297] width 82 height 15
click at [158, 300] on input "Chemical Sciences" at bounding box center [163, 295] width 10 height 10
checkbox input "false"
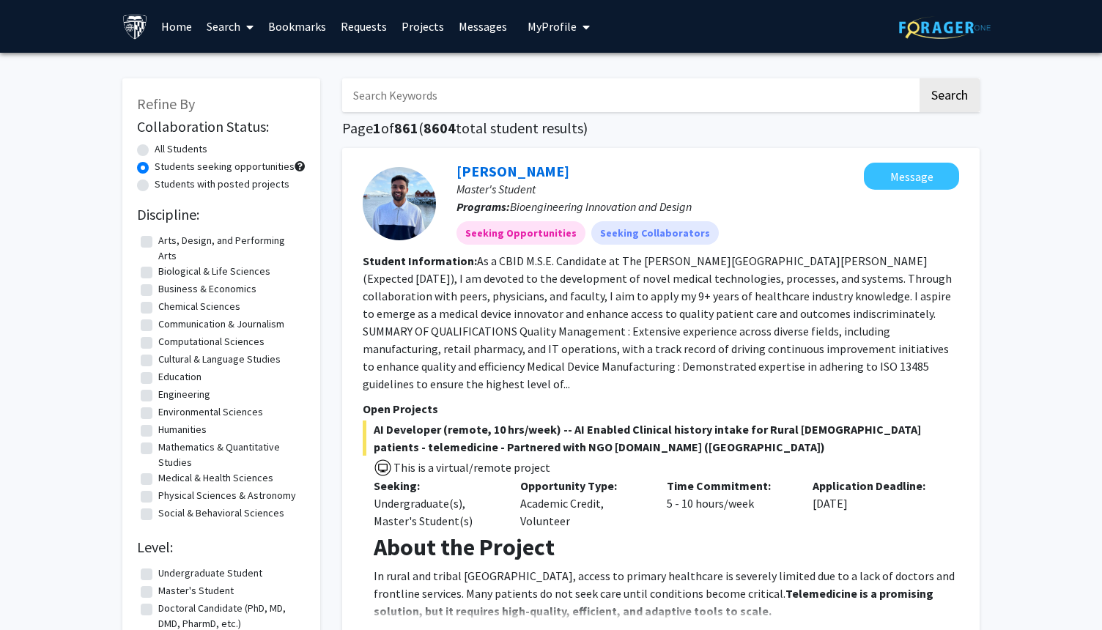
click at [158, 498] on label "Physical Sciences & Astronomy" at bounding box center [227, 495] width 138 height 15
click at [158, 498] on input "Physical Sciences & Astronomy" at bounding box center [163, 493] width 10 height 10
checkbox input "true"
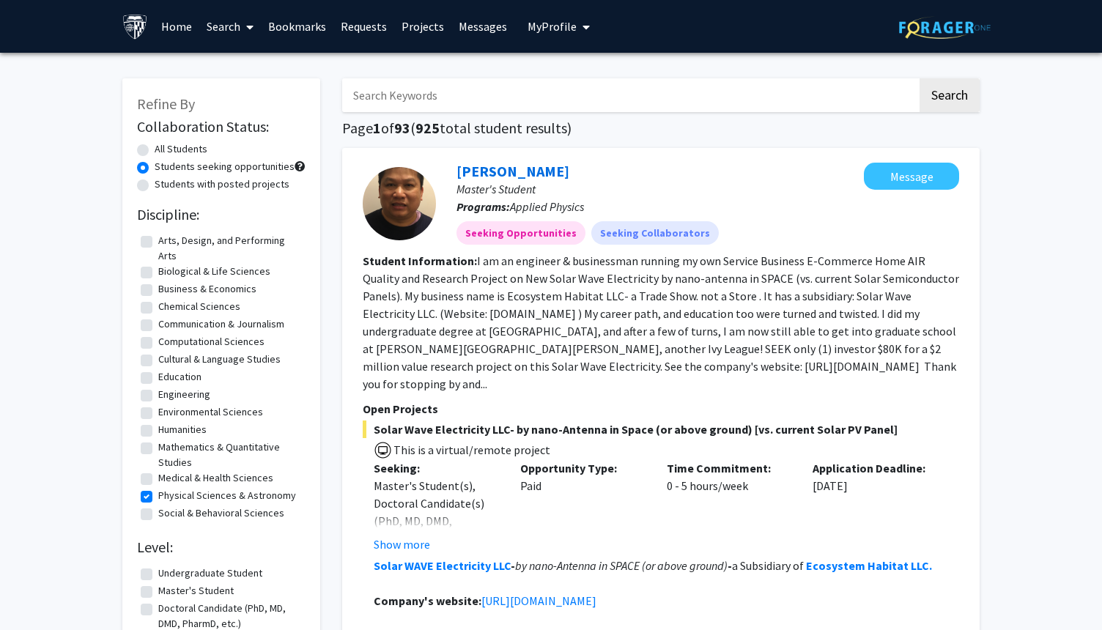
click at [246, 32] on span at bounding box center [246, 26] width 13 height 51
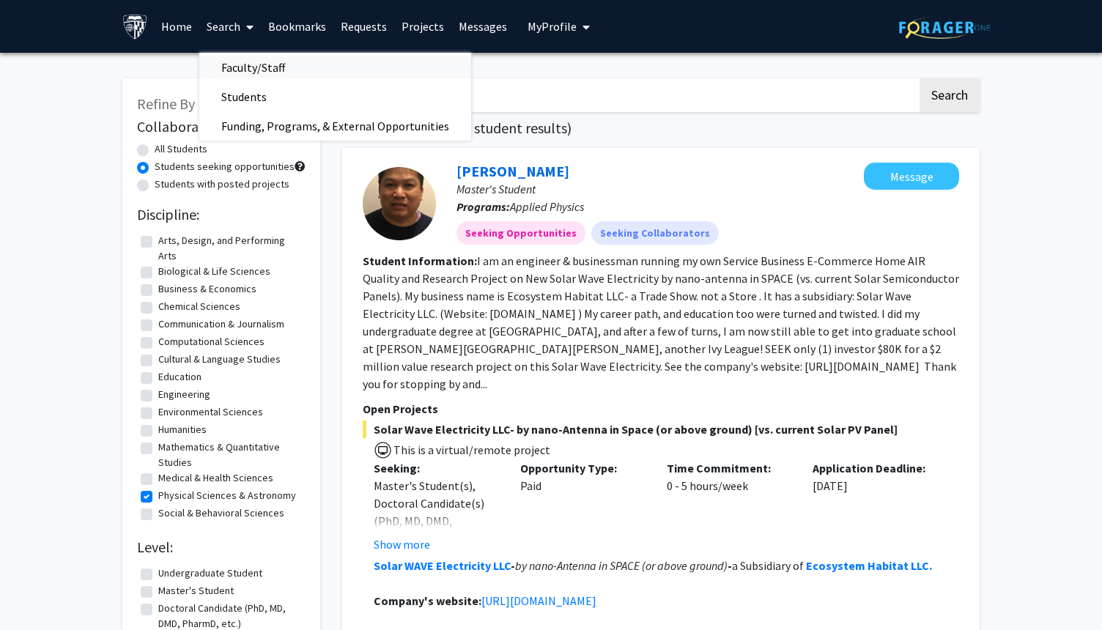
click at [255, 73] on span "Faculty/Staff" at bounding box center [253, 67] width 108 height 29
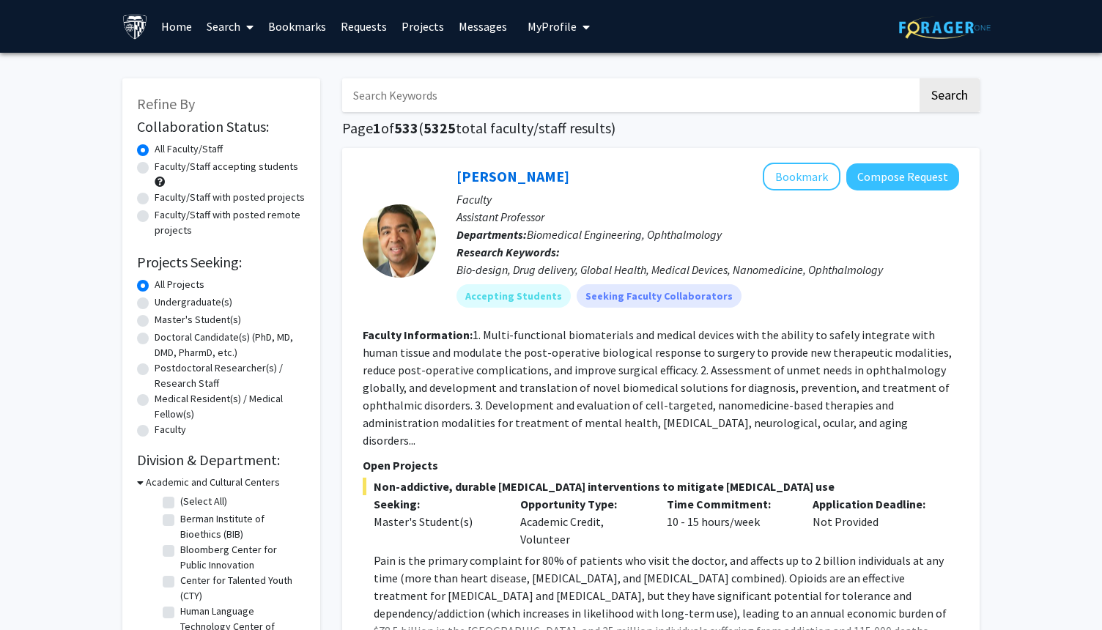
click at [155, 163] on label "Faculty/Staff accepting students" at bounding box center [227, 166] width 144 height 15
click at [155, 163] on input "Faculty/Staff accepting students" at bounding box center [160, 164] width 10 height 10
radio input "true"
click at [155, 302] on label "Undergraduate(s)" at bounding box center [194, 302] width 78 height 15
click at [155, 302] on input "Undergraduate(s)" at bounding box center [160, 300] width 10 height 10
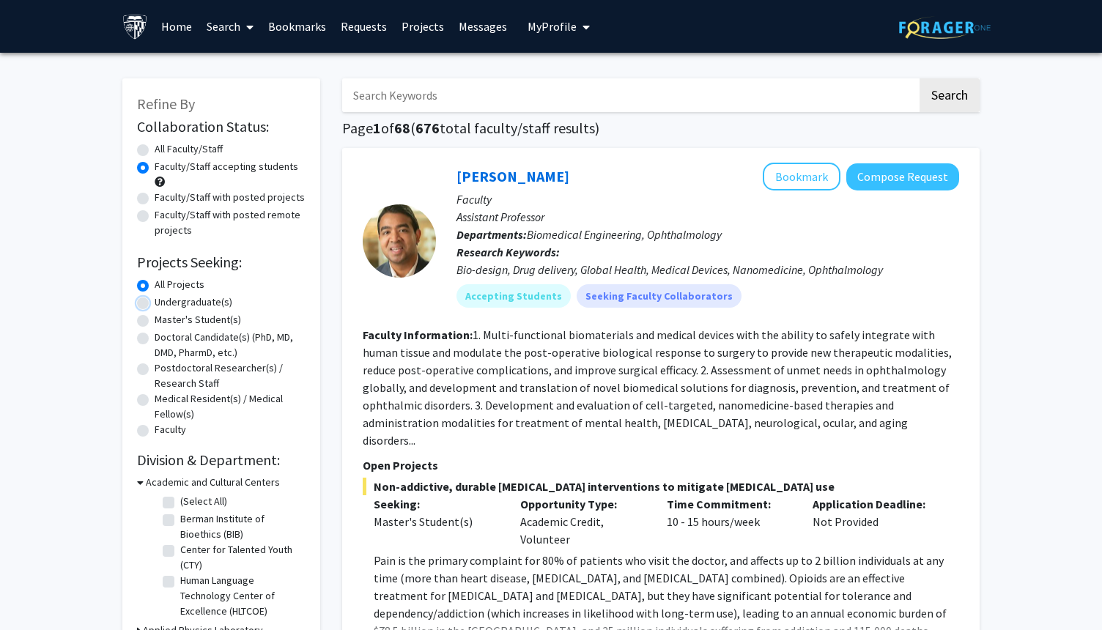
radio input "true"
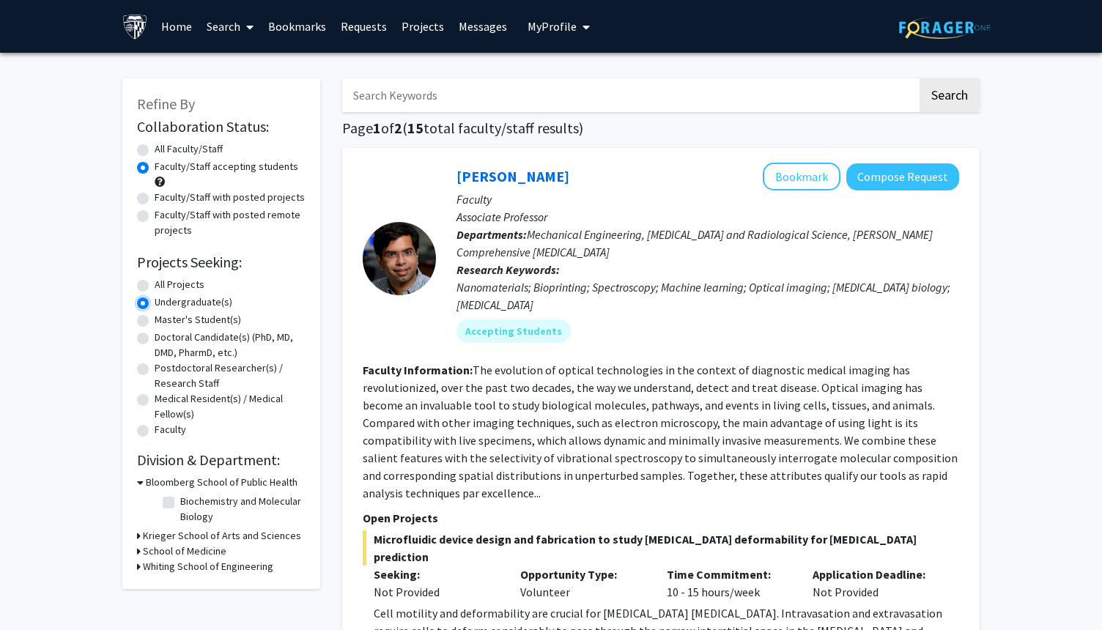
scroll to position [7, 0]
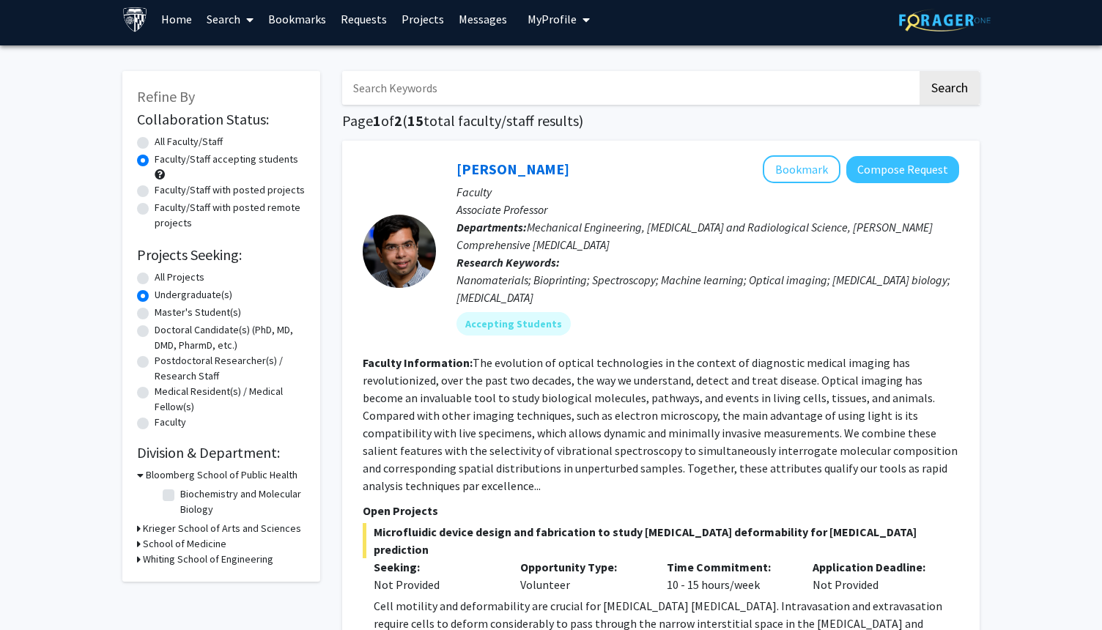
click at [153, 526] on h3 "Krieger School of Arts and Sciences" at bounding box center [222, 528] width 158 height 15
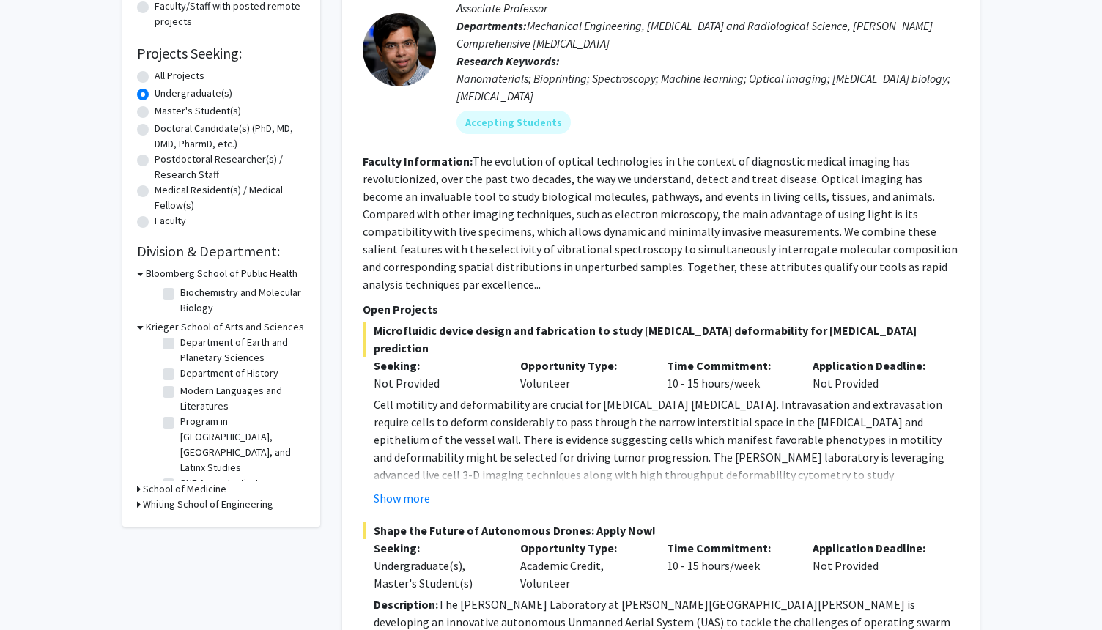
scroll to position [117, 0]
click at [180, 476] on label "SNF Agora Institute" at bounding box center [222, 483] width 84 height 15
click at [180, 476] on input "SNF Agora Institute" at bounding box center [185, 481] width 10 height 10
checkbox input "true"
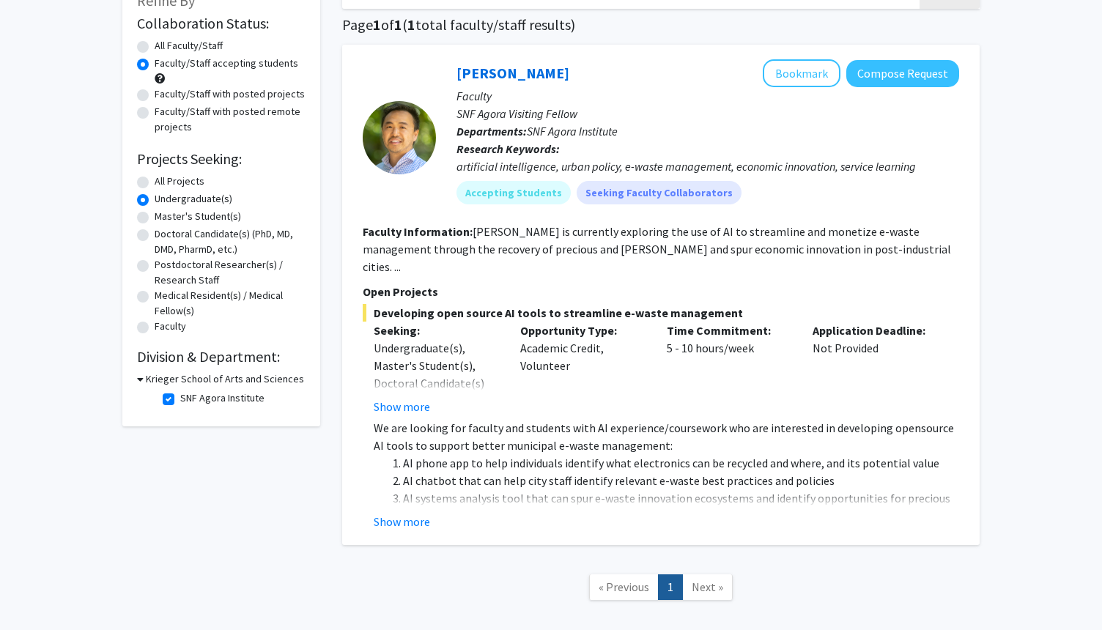
scroll to position [104, 0]
click at [157, 382] on h3 "Krieger School of Arts and Sciences" at bounding box center [225, 378] width 158 height 15
click at [157, 382] on h3 "Krieger School of Arts and Sciences" at bounding box center [222, 378] width 158 height 15
click at [180, 398] on label "SNF Agora Institute" at bounding box center [222, 397] width 84 height 15
click at [180, 398] on input "SNF Agora Institute" at bounding box center [185, 395] width 10 height 10
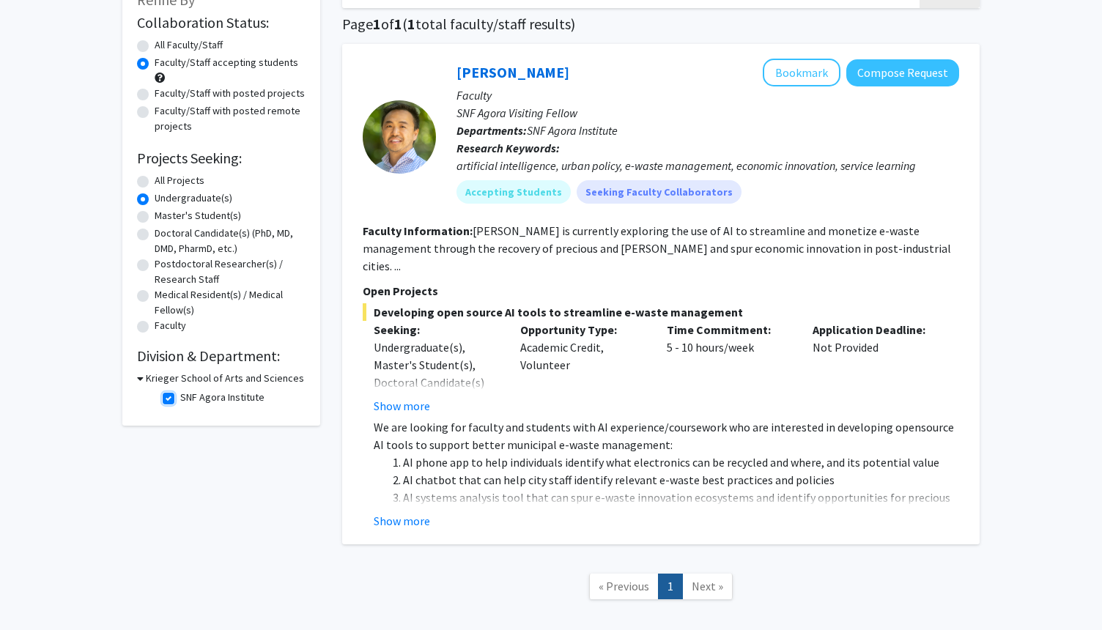
checkbox input "false"
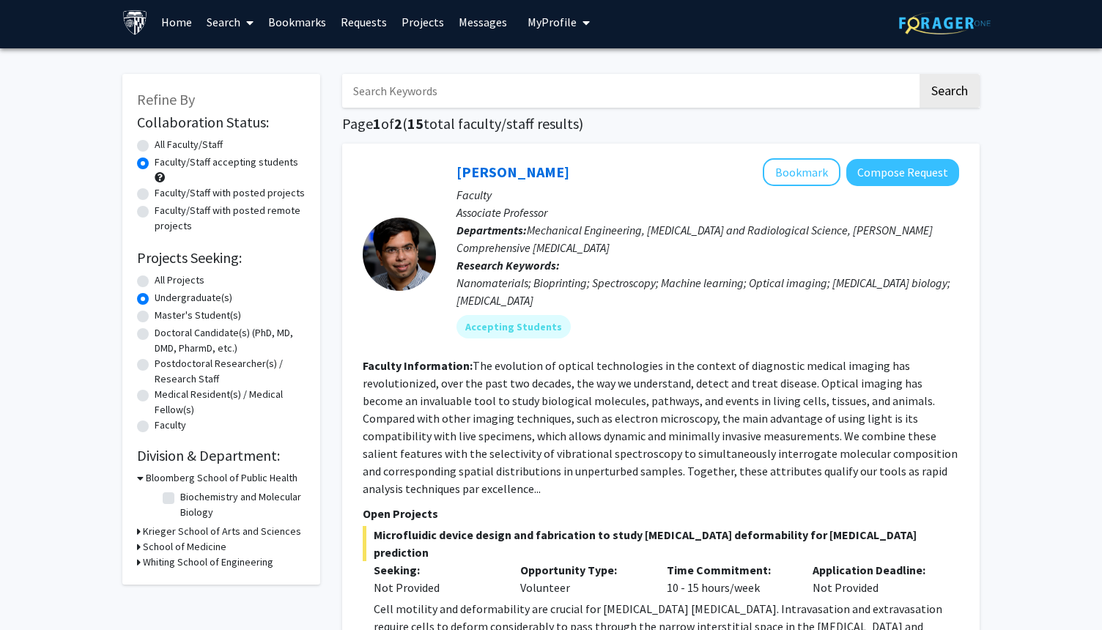
scroll to position [7, 0]
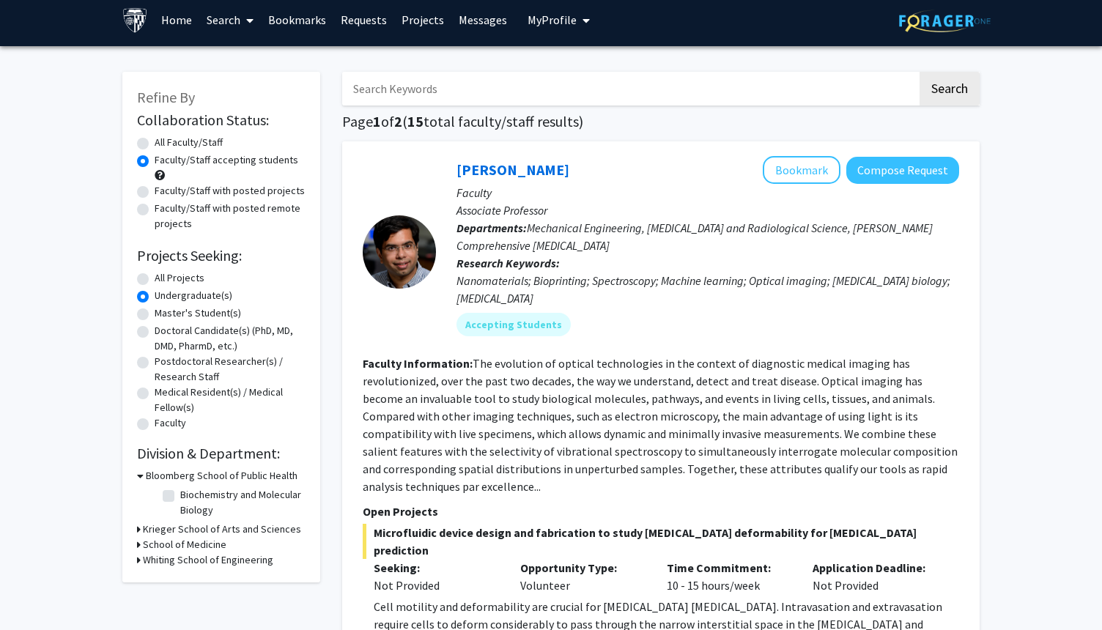
click at [147, 543] on h3 "School of Medicine" at bounding box center [185, 544] width 84 height 15
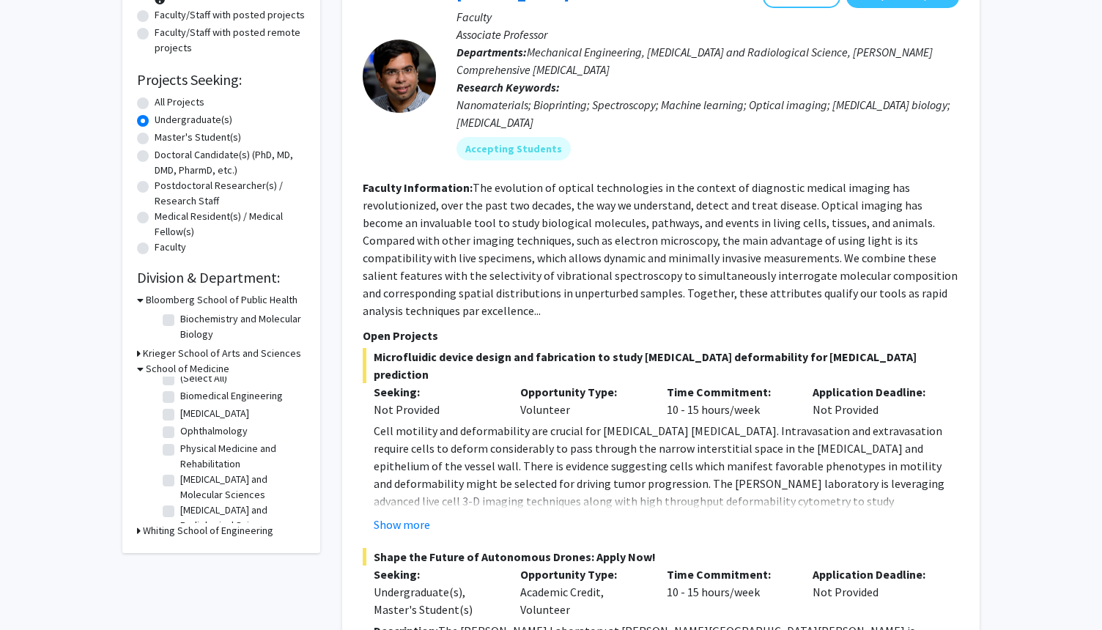
scroll to position [0, 0]
click at [152, 532] on h3 "Whiting School of Engineering" at bounding box center [208, 530] width 130 height 15
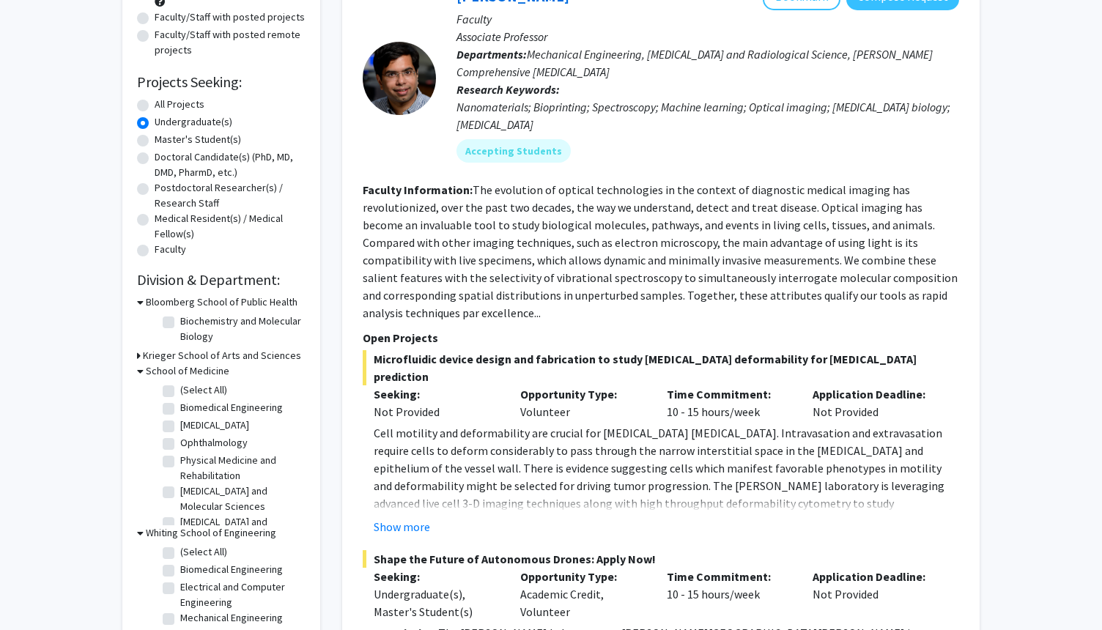
scroll to position [148, 0]
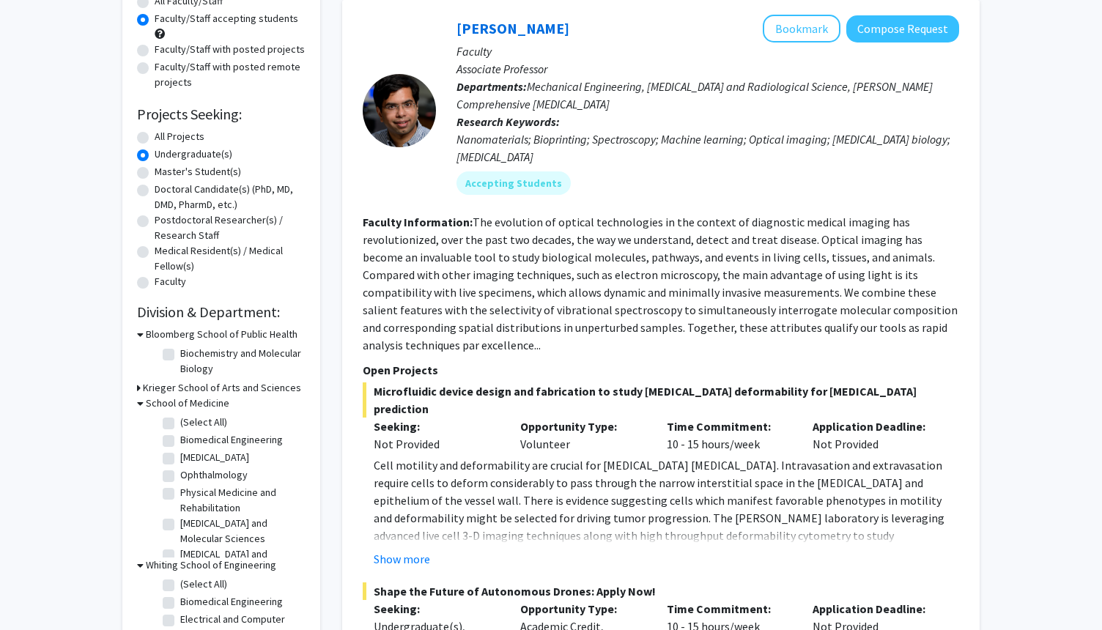
click at [150, 386] on h3 "Krieger School of Arts and Sciences" at bounding box center [222, 387] width 158 height 15
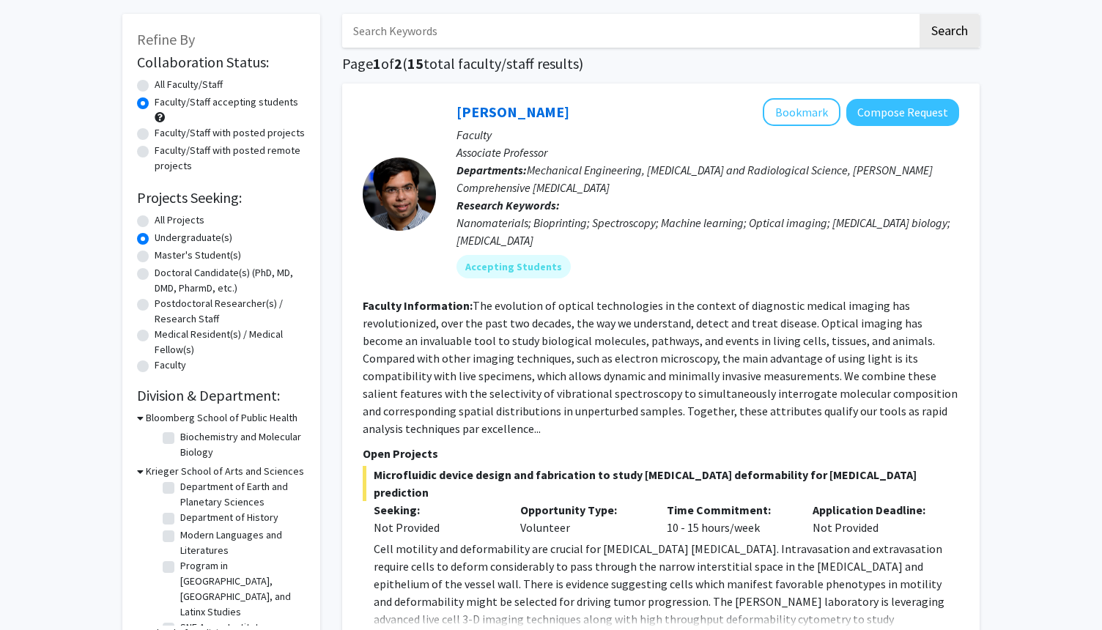
scroll to position [58, 0]
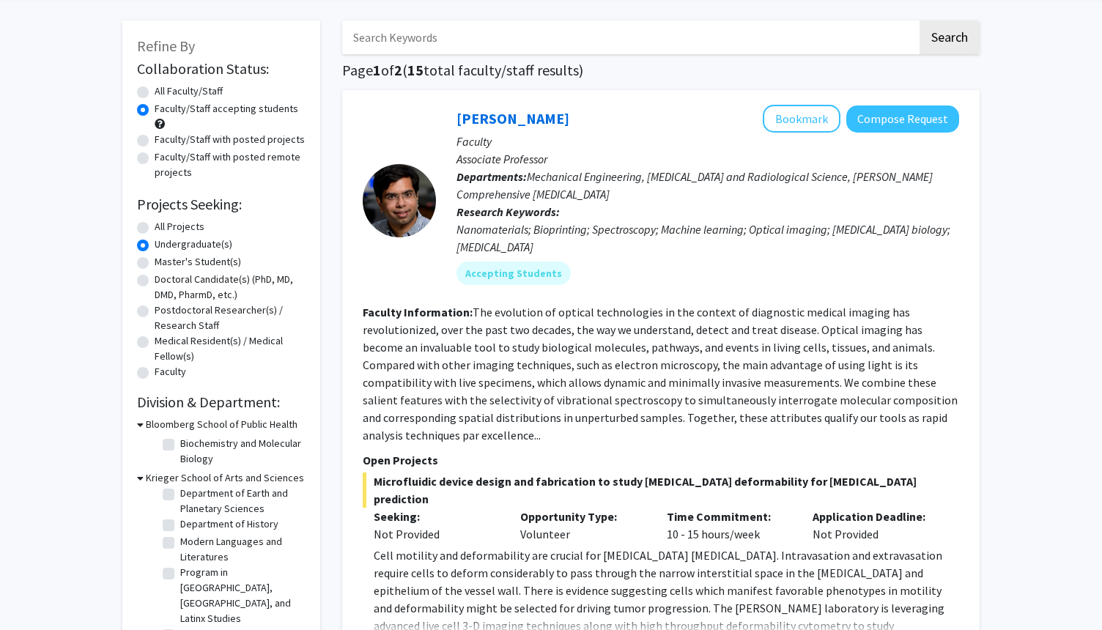
click at [155, 245] on label "Undergraduate(s)" at bounding box center [194, 244] width 78 height 15
click at [155, 245] on input "Undergraduate(s)" at bounding box center [160, 242] width 10 height 10
click at [155, 246] on label "Undergraduate(s)" at bounding box center [194, 244] width 78 height 15
click at [155, 246] on input "Undergraduate(s)" at bounding box center [160, 242] width 10 height 10
click at [155, 223] on label "All Projects" at bounding box center [180, 226] width 50 height 15
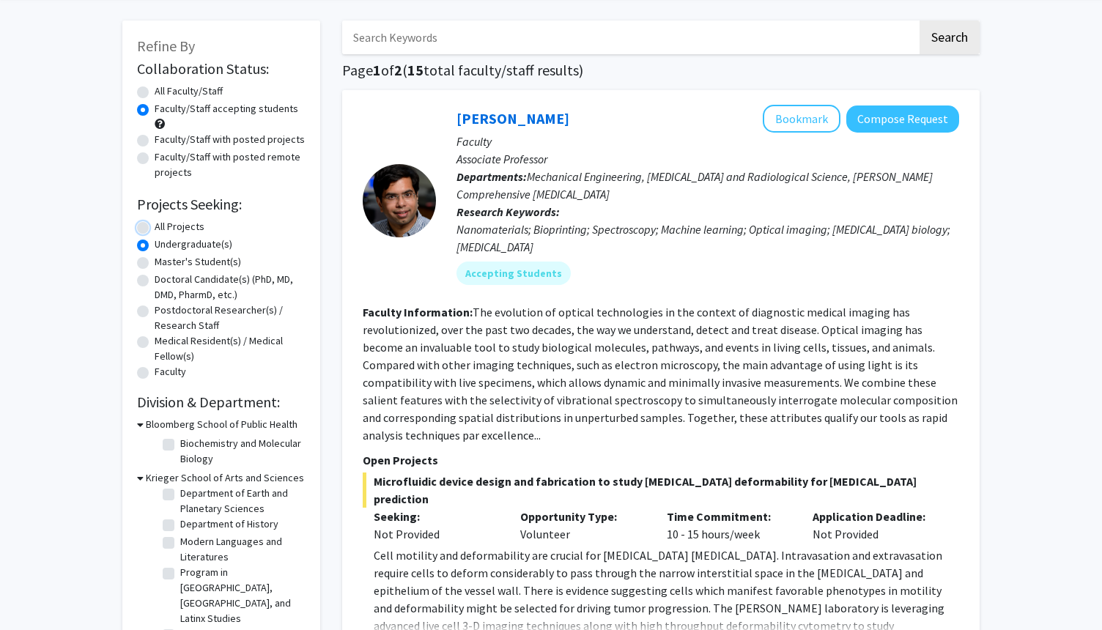
click at [155, 223] on input "All Projects" at bounding box center [160, 224] width 10 height 10
radio input "true"
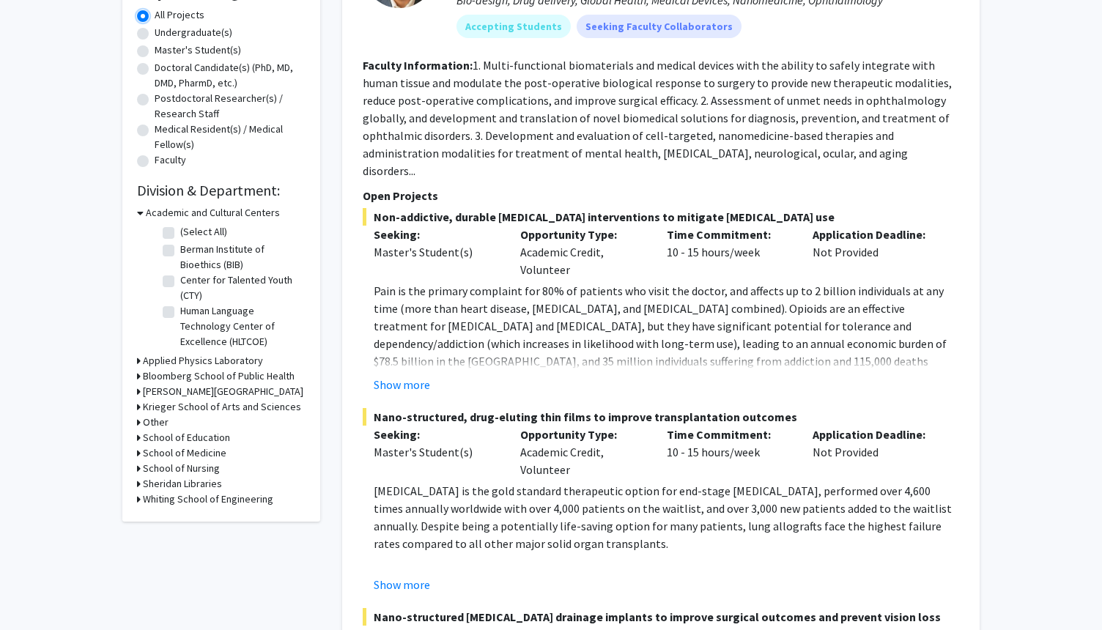
scroll to position [256, 0]
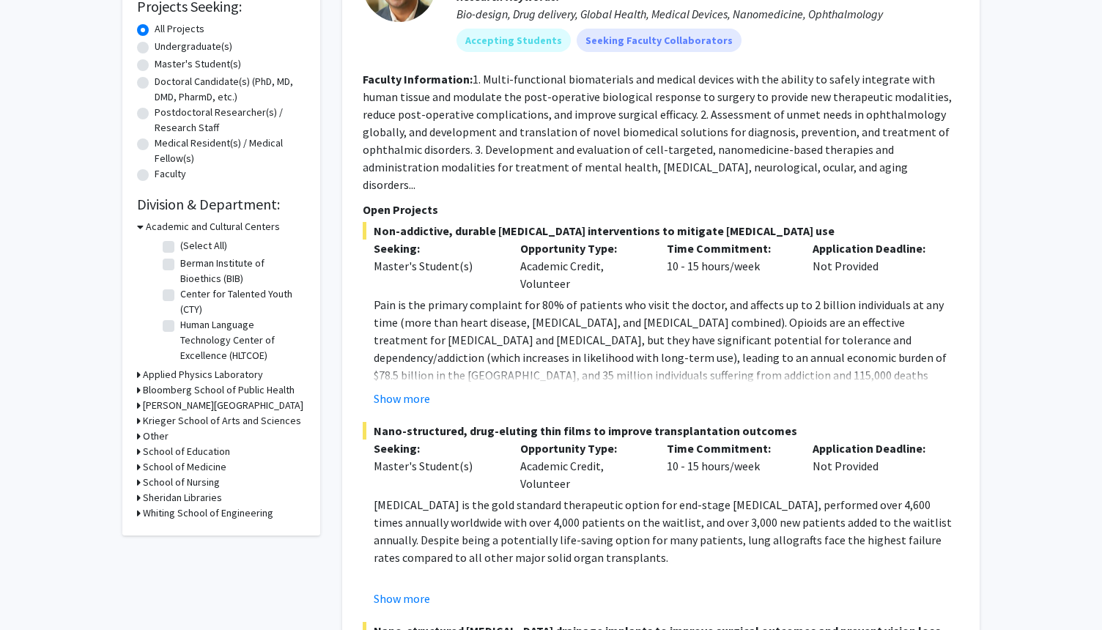
click at [163, 425] on h3 "Krieger School of Arts and Sciences" at bounding box center [222, 420] width 158 height 15
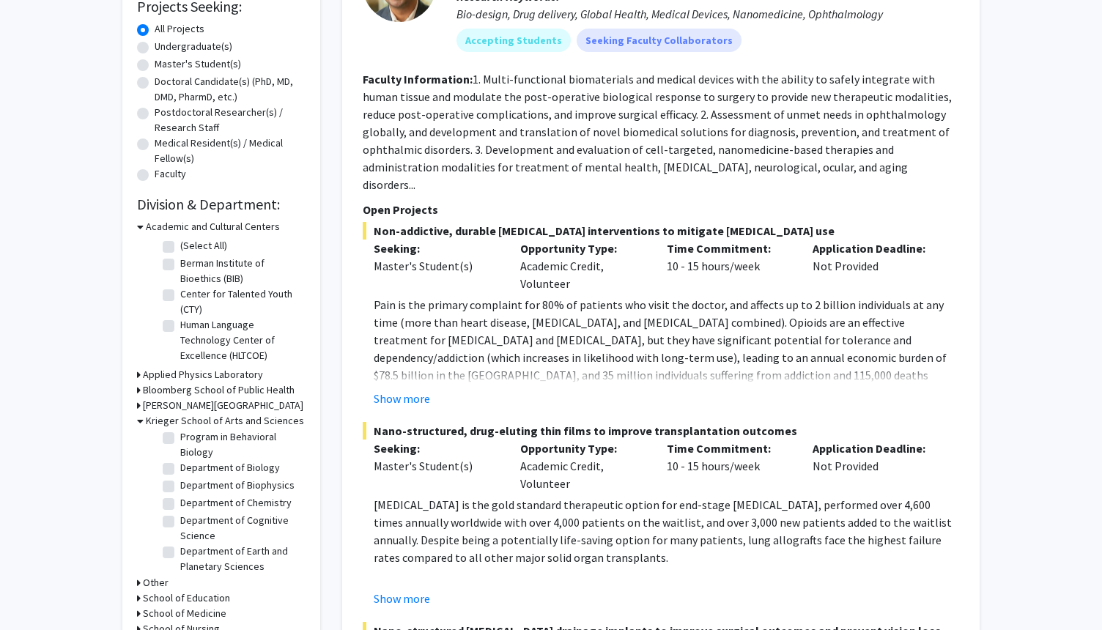
scroll to position [180, 0]
click at [180, 484] on label "Department of Chemistry" at bounding box center [235, 483] width 111 height 15
click at [180, 484] on input "Department of Chemistry" at bounding box center [185, 481] width 10 height 10
checkbox input "true"
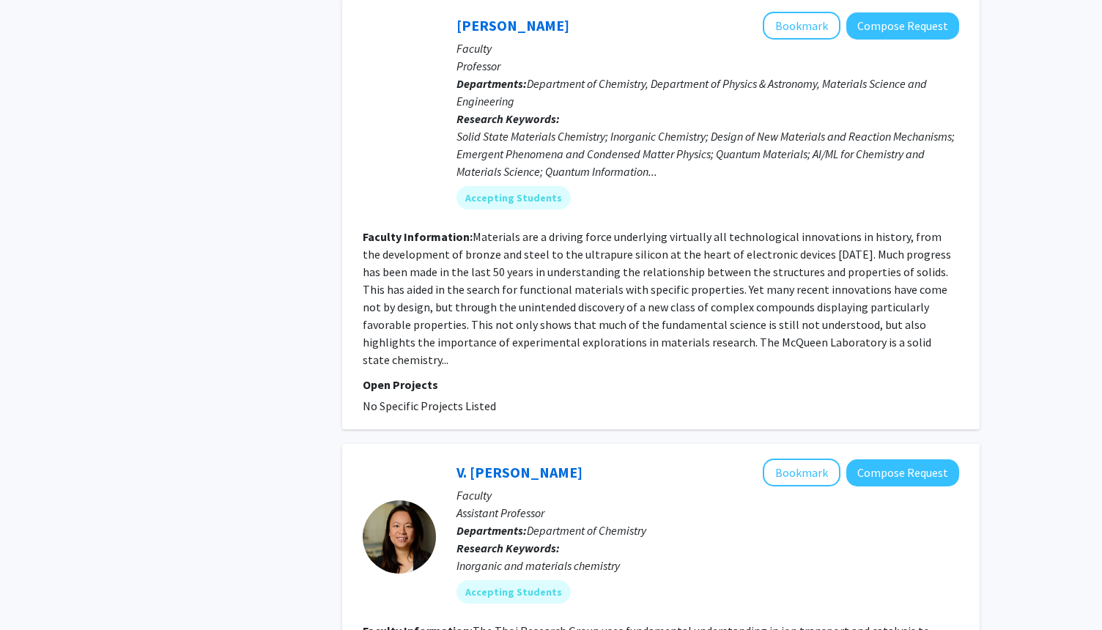
scroll to position [2291, 0]
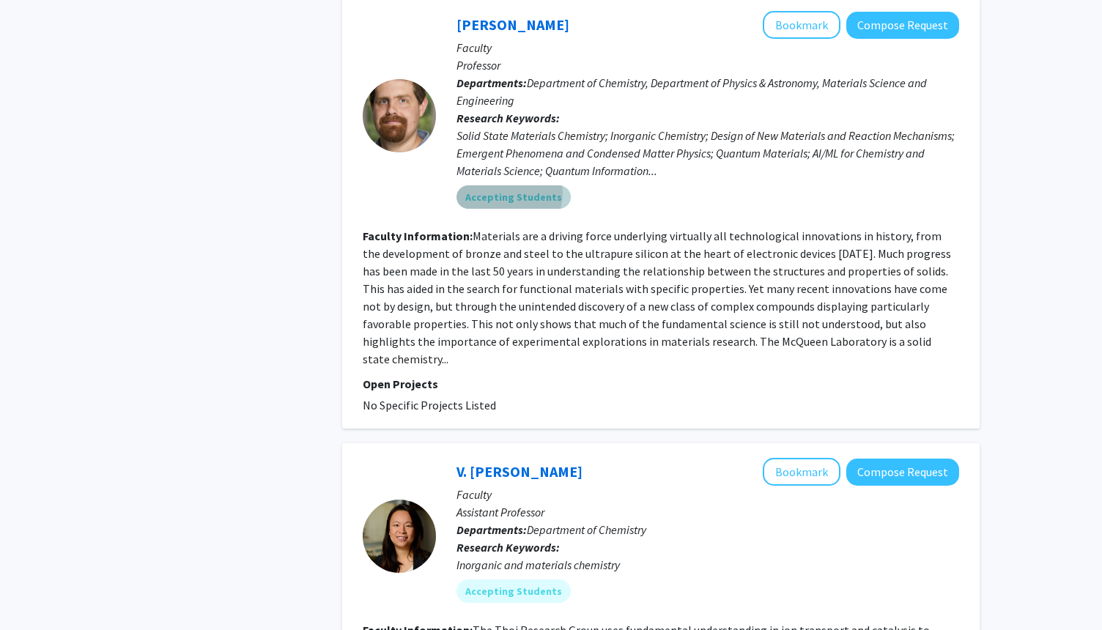
click at [493, 185] on mat-chip "Accepting Students" at bounding box center [514, 196] width 114 height 23
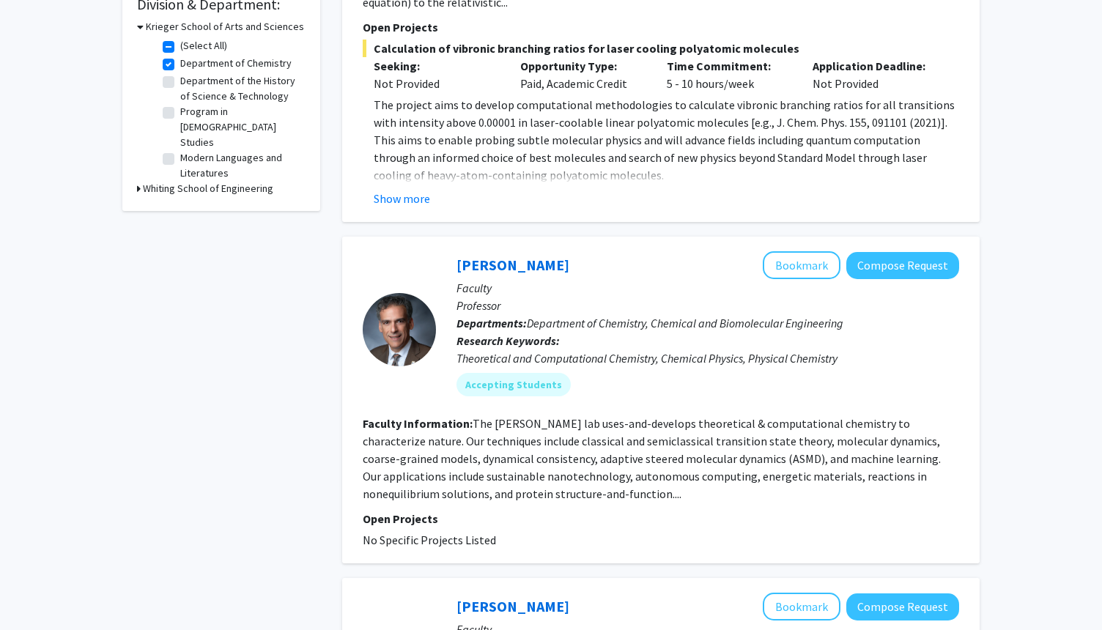
scroll to position [457, 0]
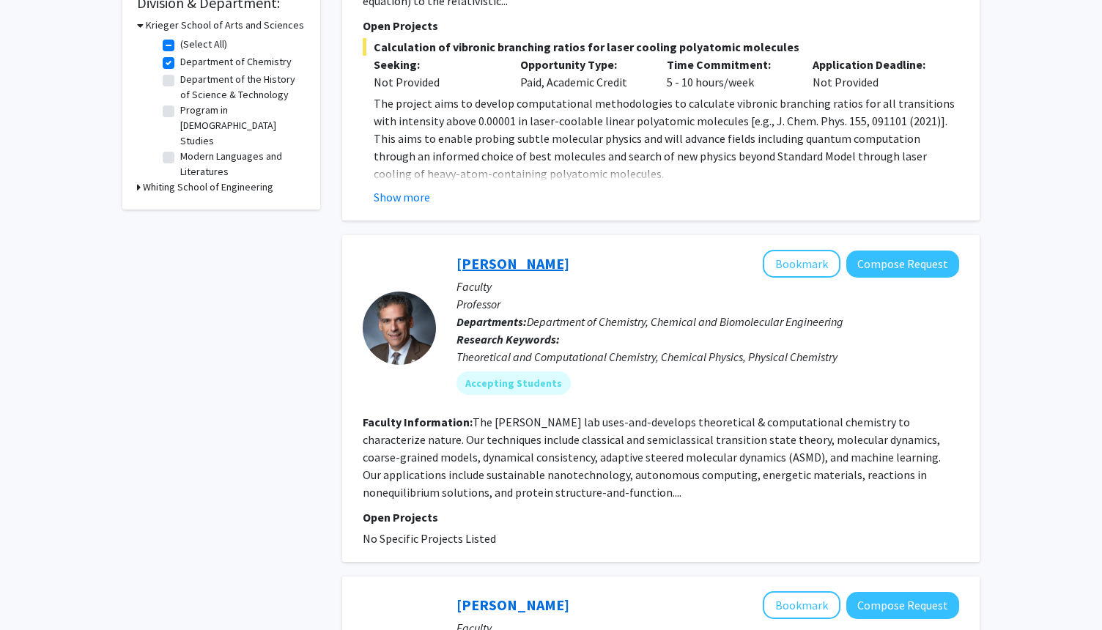
click at [479, 254] on link "[PERSON_NAME]" at bounding box center [513, 263] width 113 height 18
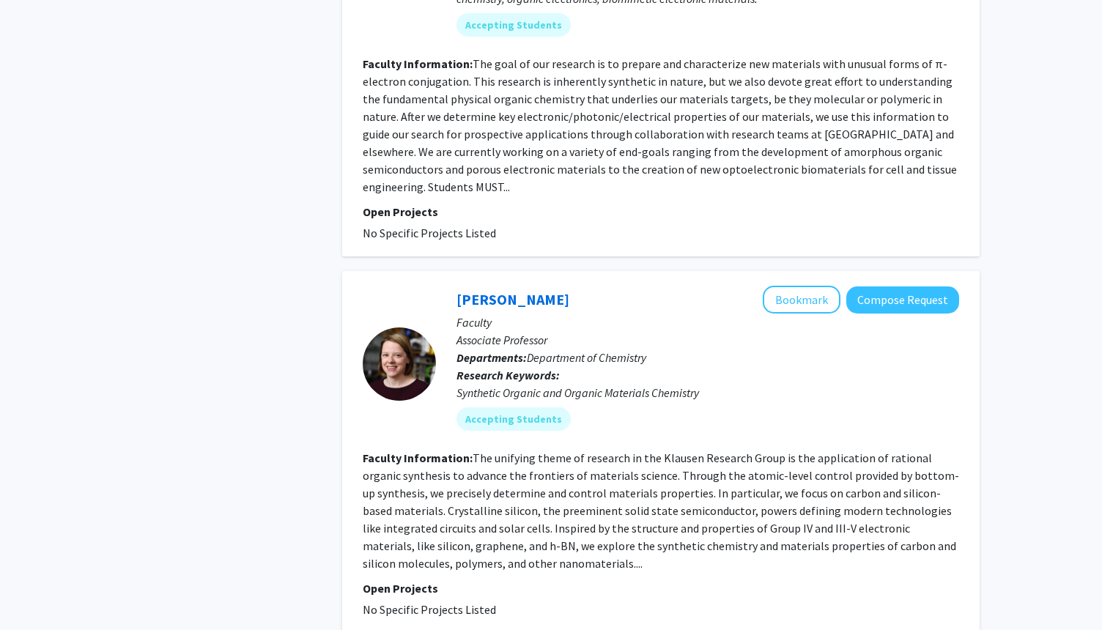
scroll to position [3682, 0]
click at [497, 290] on link "[PERSON_NAME]" at bounding box center [513, 299] width 113 height 18
